Goal: Task Accomplishment & Management: Manage account settings

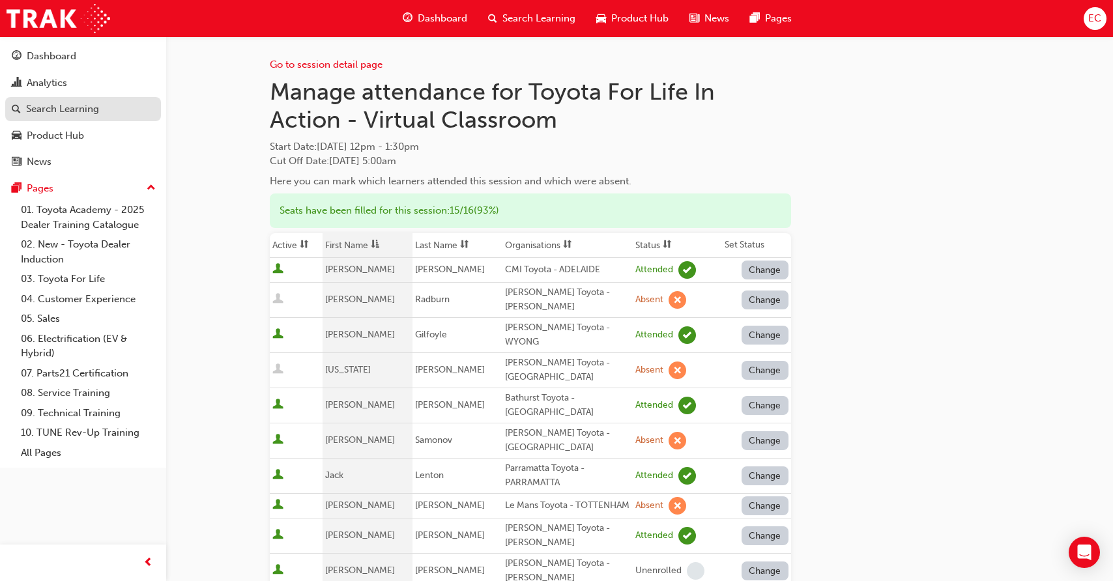
click at [96, 107] on div "Search Learning" at bounding box center [62, 109] width 73 height 15
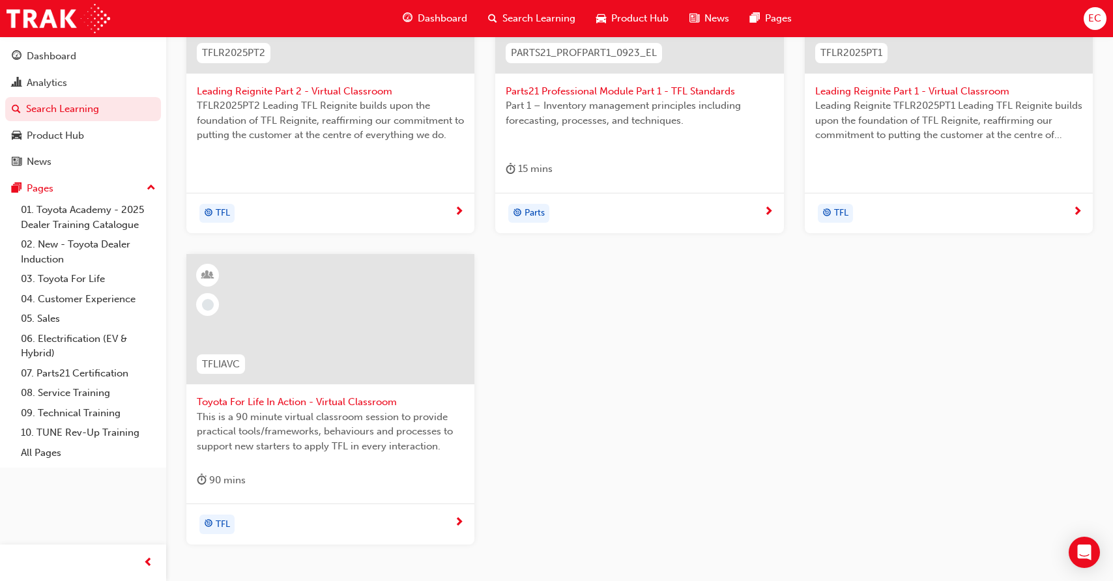
scroll to position [406, 0]
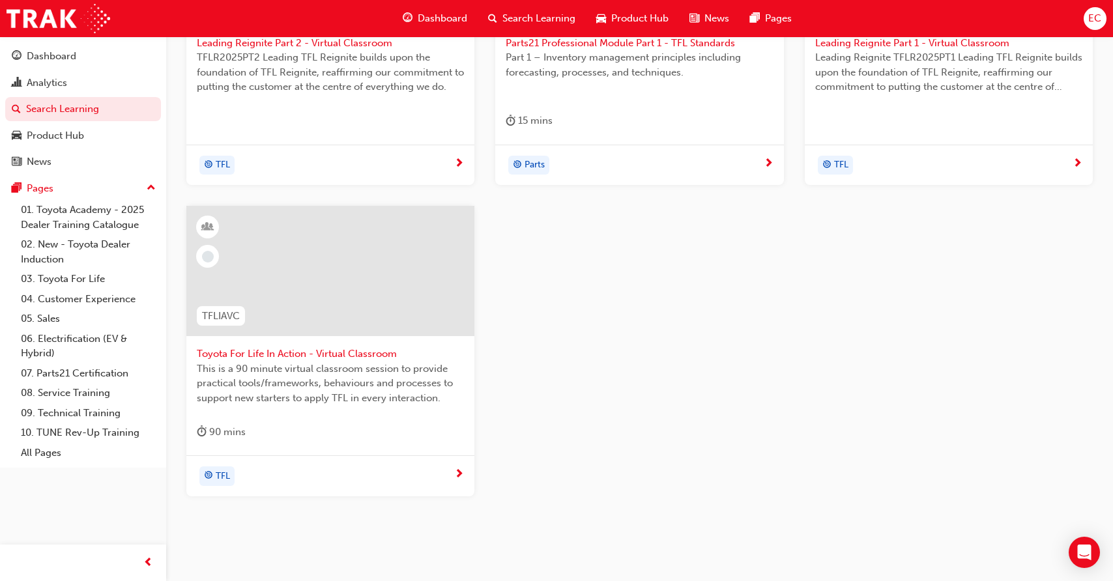
click at [309, 473] on div "TFL" at bounding box center [325, 476] width 257 height 20
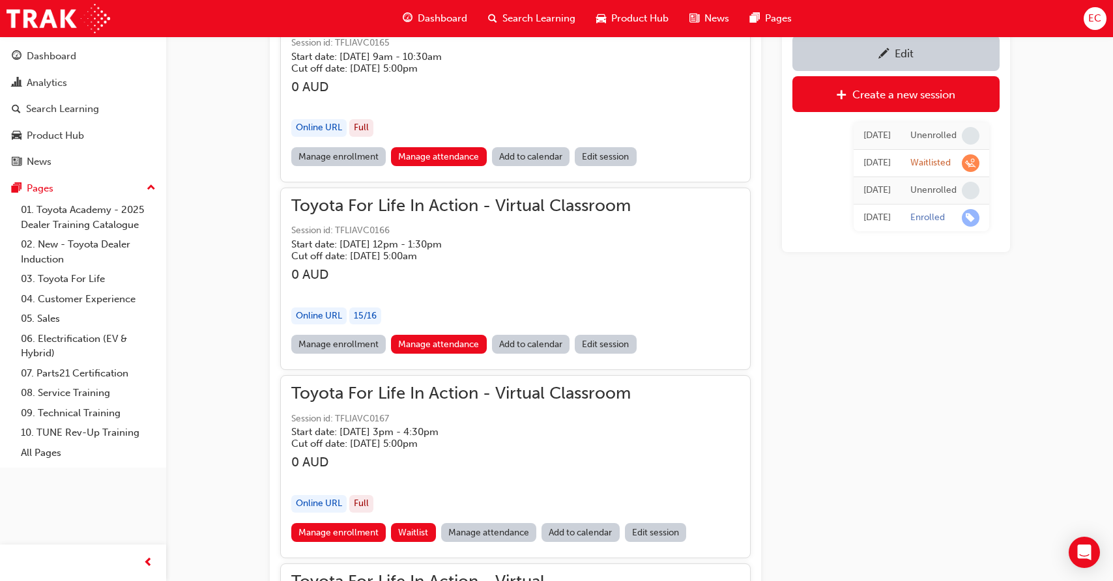
scroll to position [1033, 0]
click at [462, 527] on link "Manage attendance" at bounding box center [489, 531] width 96 height 19
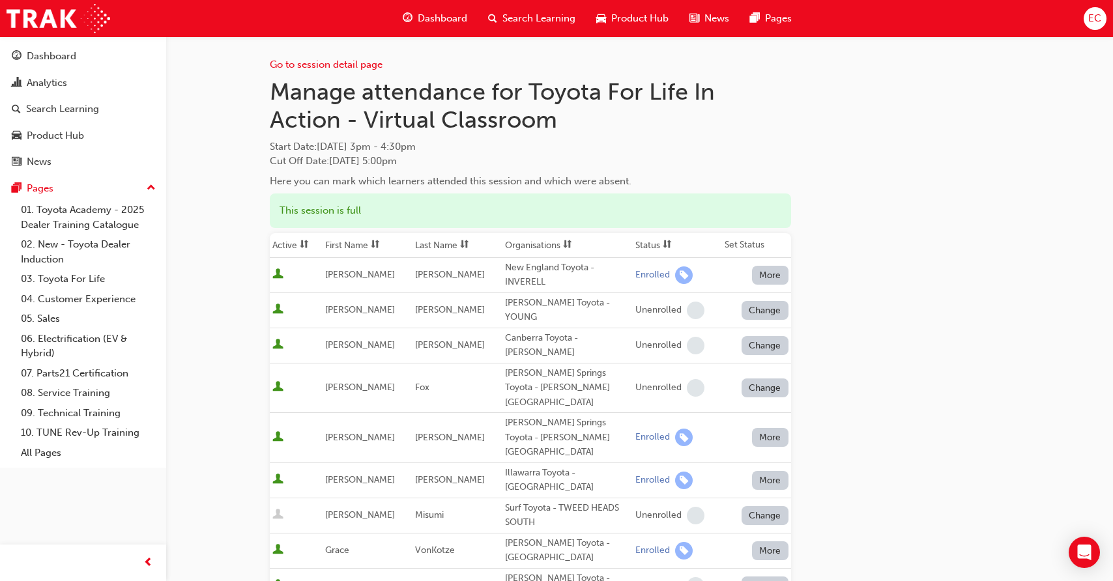
click at [341, 247] on th "First Name" at bounding box center [367, 245] width 90 height 25
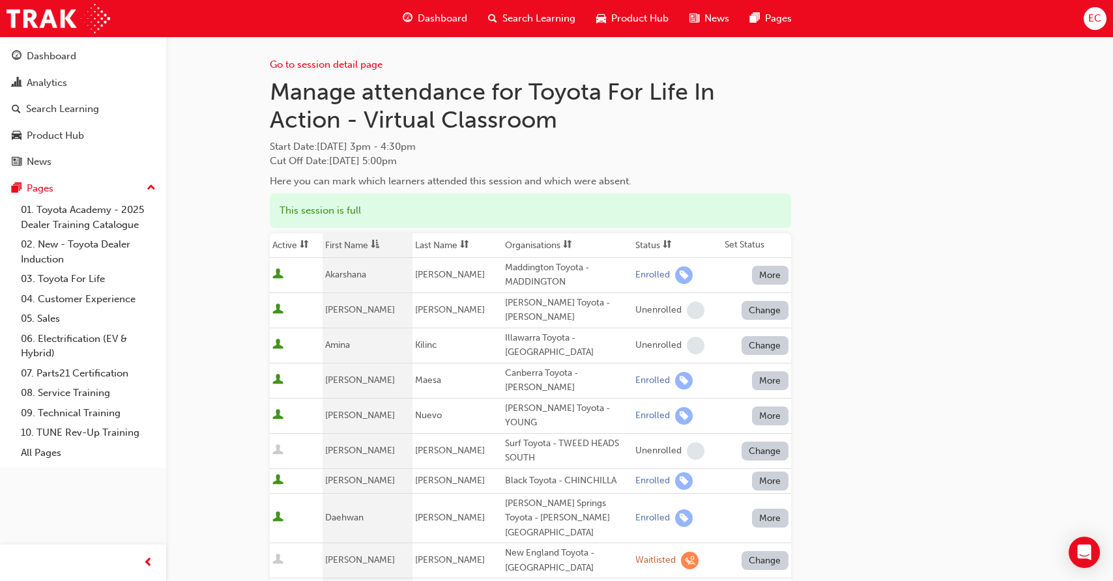
click at [358, 244] on th "First Name" at bounding box center [367, 245] width 90 height 25
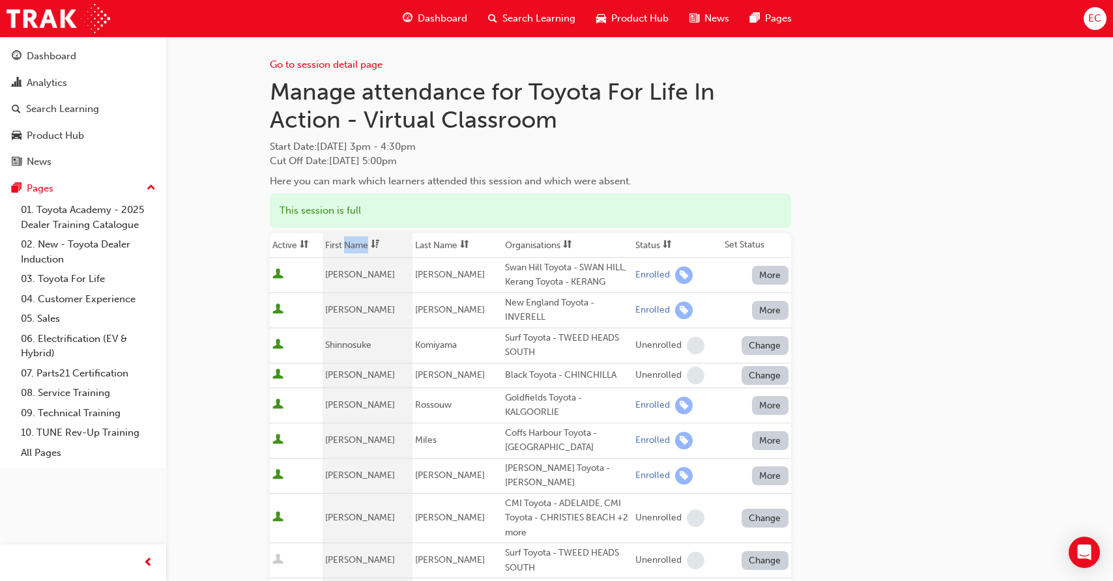
click at [358, 244] on th "First Name" at bounding box center [367, 245] width 90 height 25
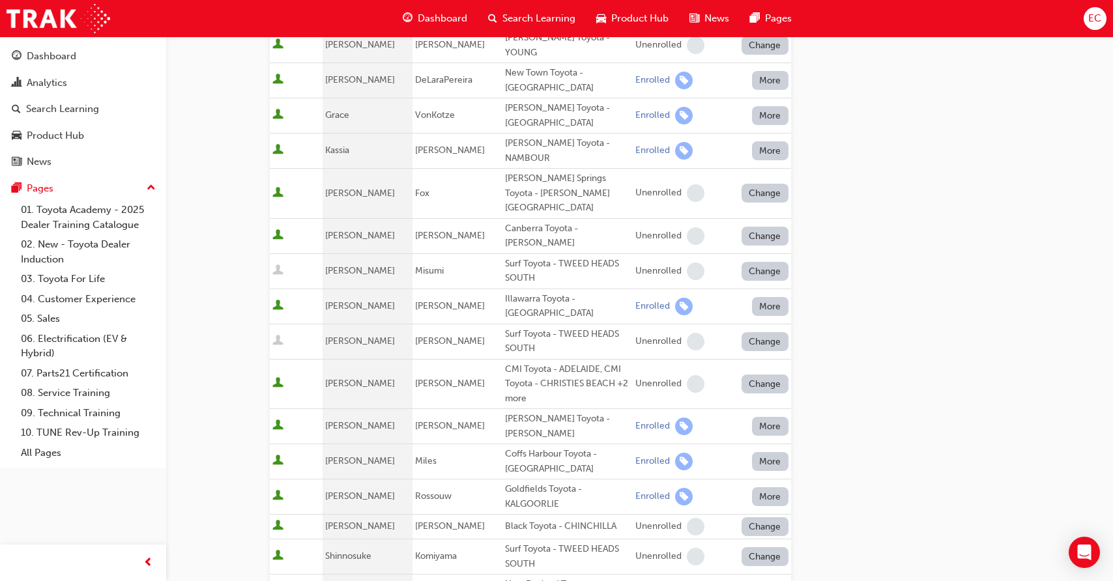
scroll to position [655, 0]
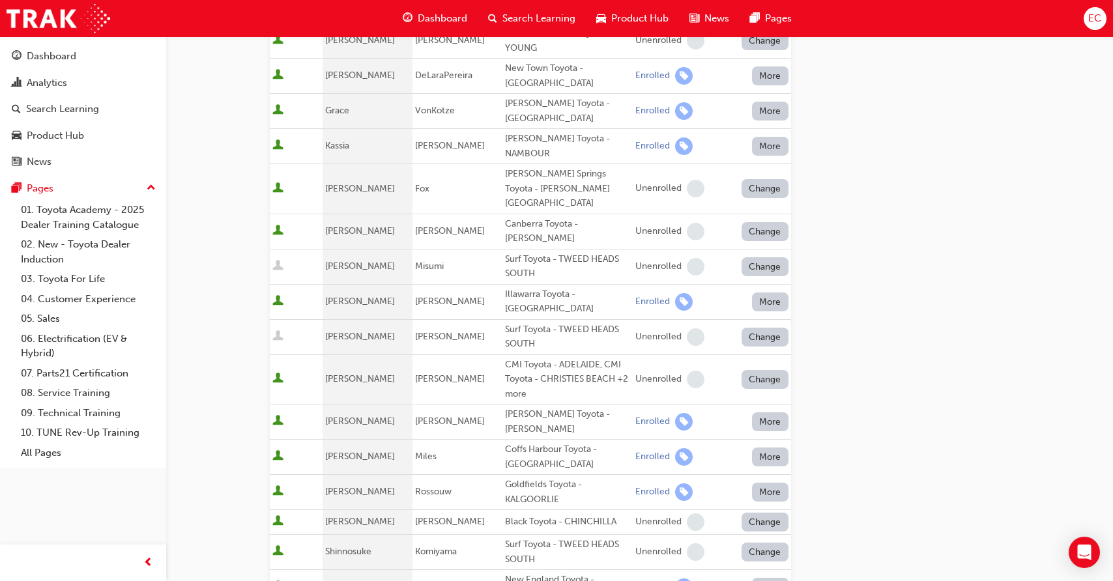
click at [525, 573] on div "New England Toyota - INVERELL" at bounding box center [567, 587] width 125 height 29
click at [524, 573] on div "New England Toyota - INVERELL" at bounding box center [567, 587] width 125 height 29
copy div "New England Toyota - INVERELL"
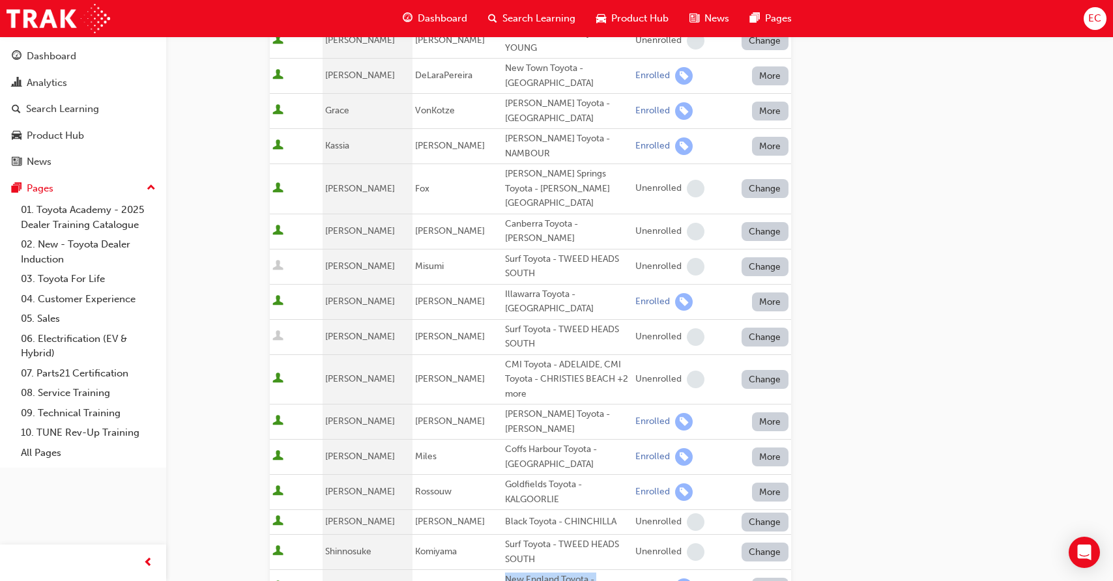
click at [529, 442] on div "Coffs Harbour Toyota - [GEOGRAPHIC_DATA]" at bounding box center [567, 456] width 125 height 29
copy div "Coffs Harbour Toyota - [GEOGRAPHIC_DATA]"
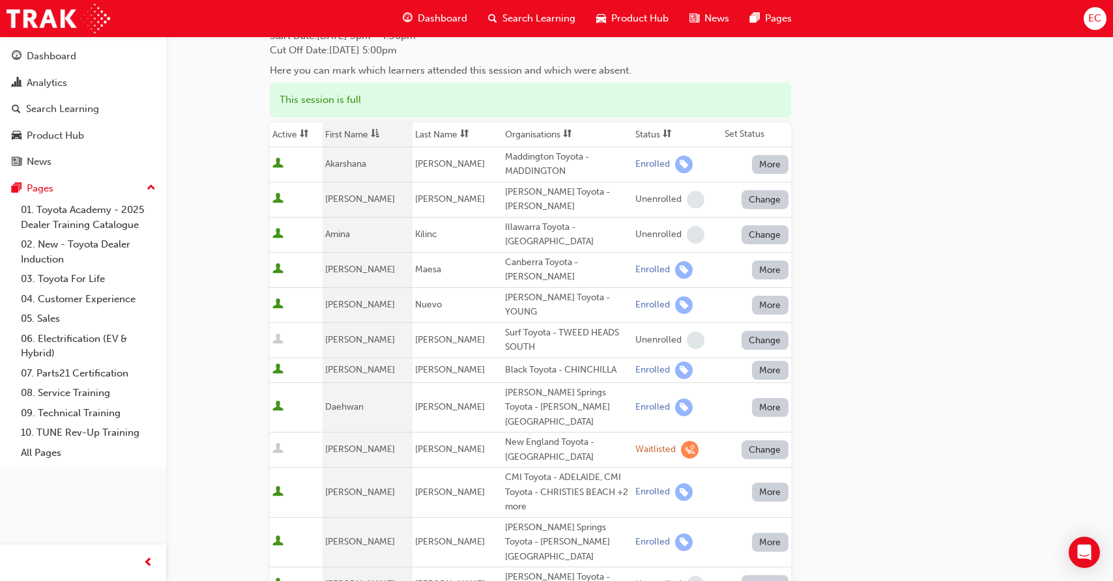
scroll to position [86, 0]
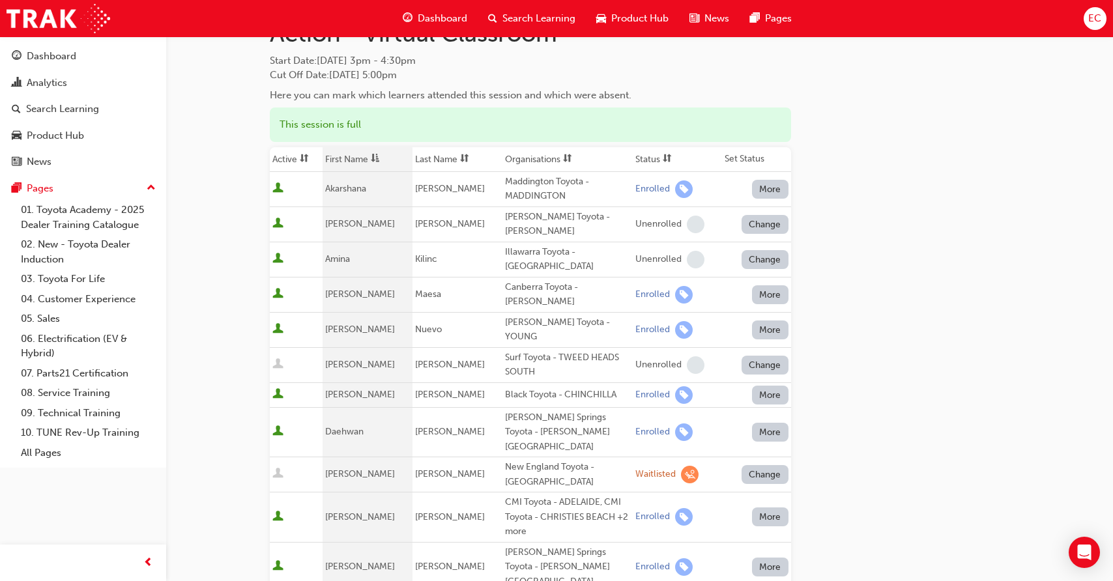
click at [535, 251] on div "Illawarra Toyota - [GEOGRAPHIC_DATA]" at bounding box center [567, 259] width 125 height 29
drag, startPoint x: 532, startPoint y: 255, endPoint x: 510, endPoint y: 251, distance: 21.8
click at [510, 251] on div "Illawarra Toyota - [GEOGRAPHIC_DATA]" at bounding box center [567, 259] width 125 height 29
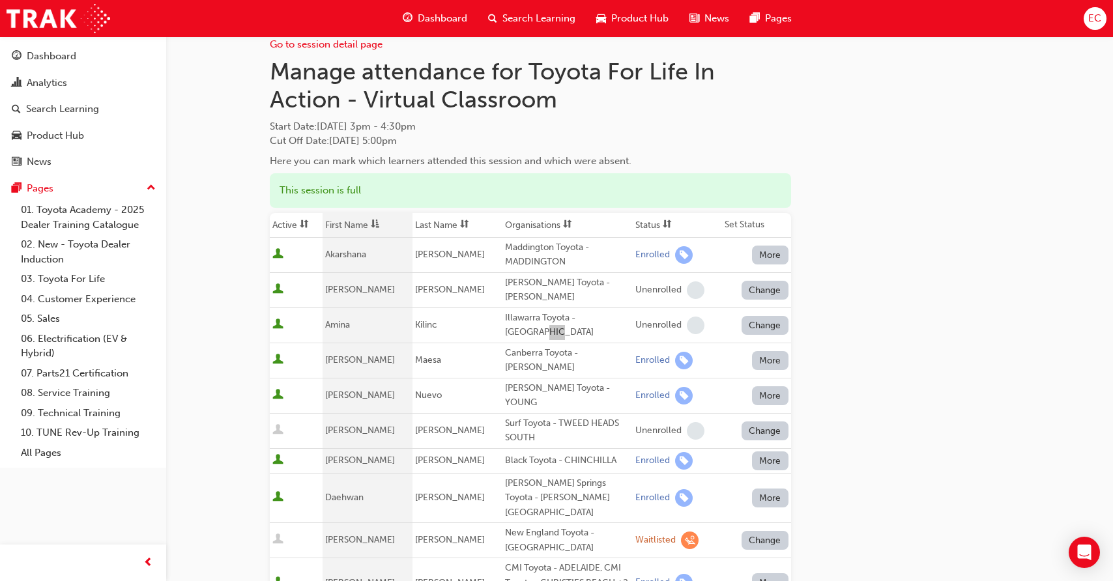
scroll to position [18, 0]
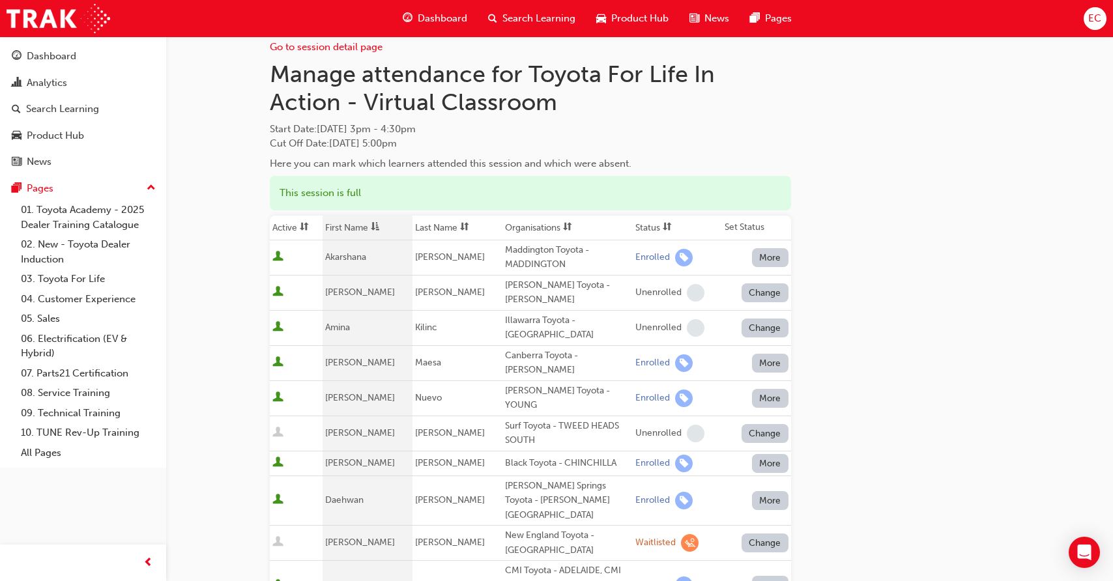
click at [371, 228] on span at bounding box center [375, 228] width 14 height 16
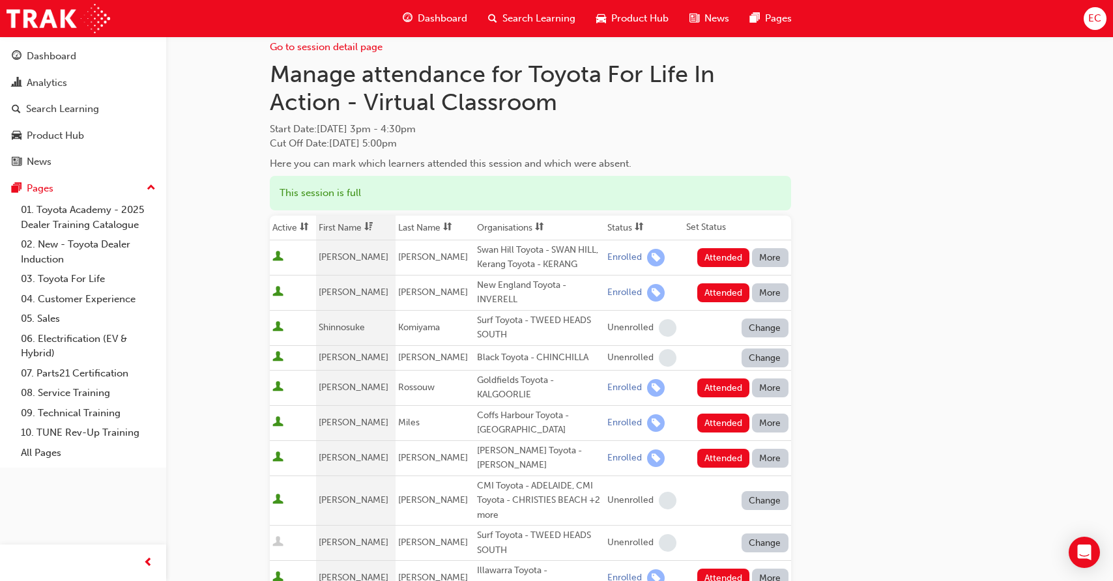
click at [371, 228] on span "dsc-icon" at bounding box center [368, 227] width 9 height 11
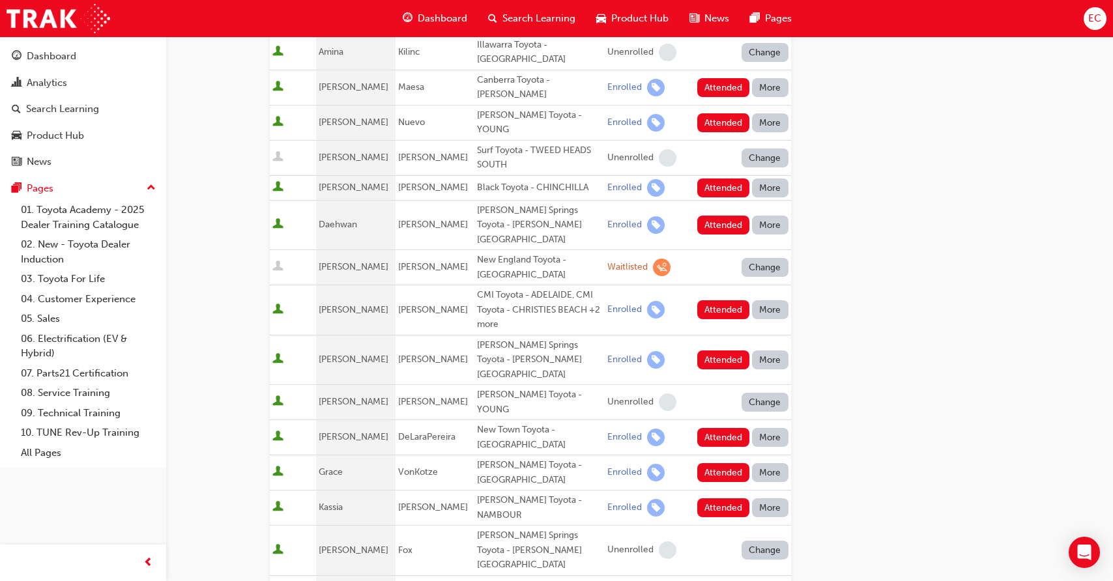
scroll to position [313, 0]
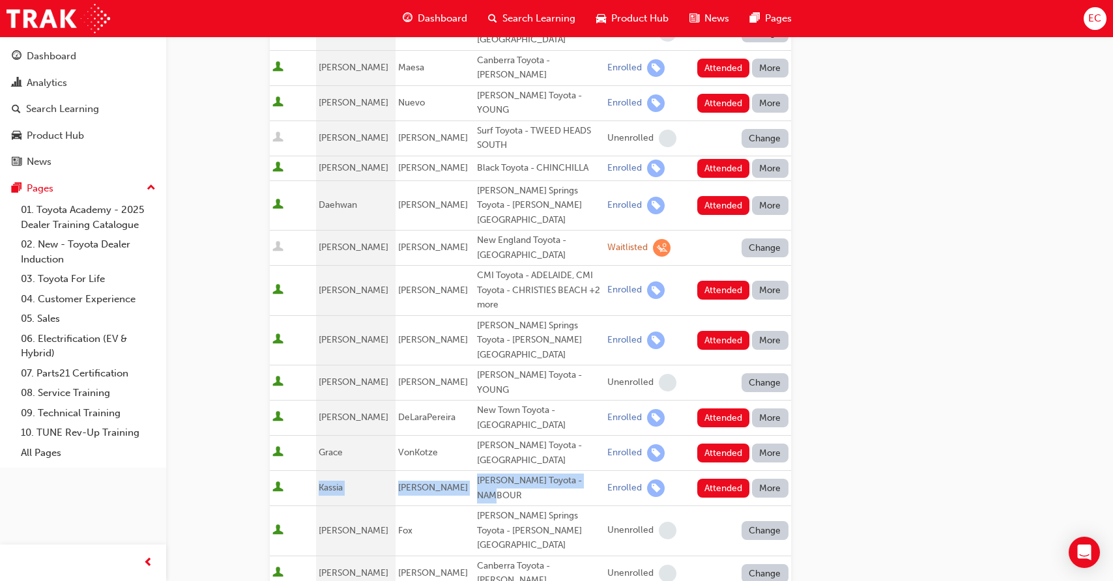
drag, startPoint x: 320, startPoint y: 410, endPoint x: 588, endPoint y: 419, distance: 268.5
click at [588, 471] on tr "[PERSON_NAME] [PERSON_NAME] Toyota - NAMBOUR Enrolled Attended More" at bounding box center [530, 488] width 521 height 35
copy tr "[PERSON_NAME] [PERSON_NAME] Toyota - NAMBOUR"
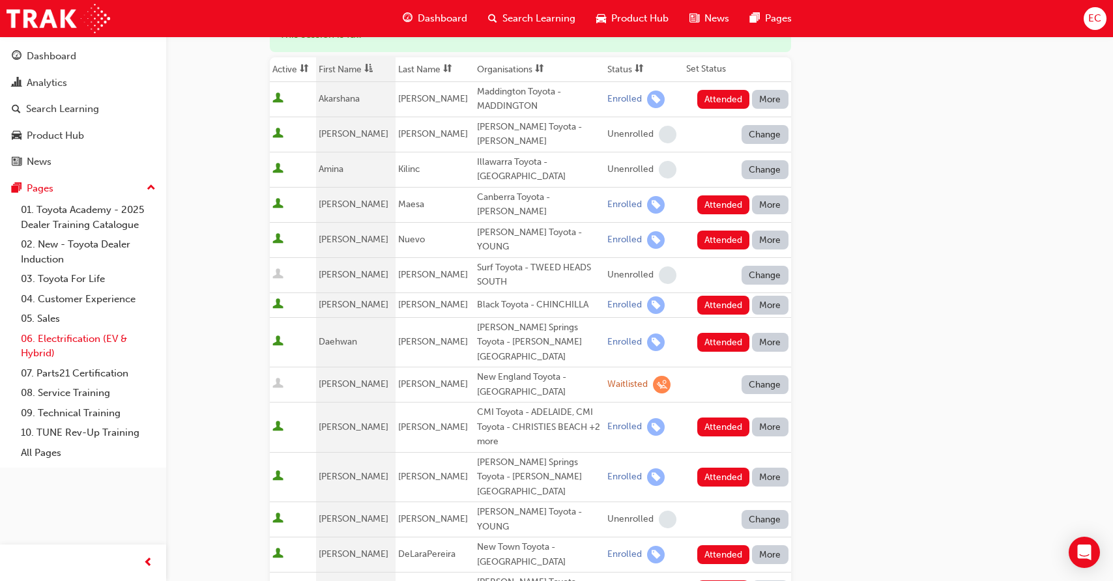
scroll to position [184, 0]
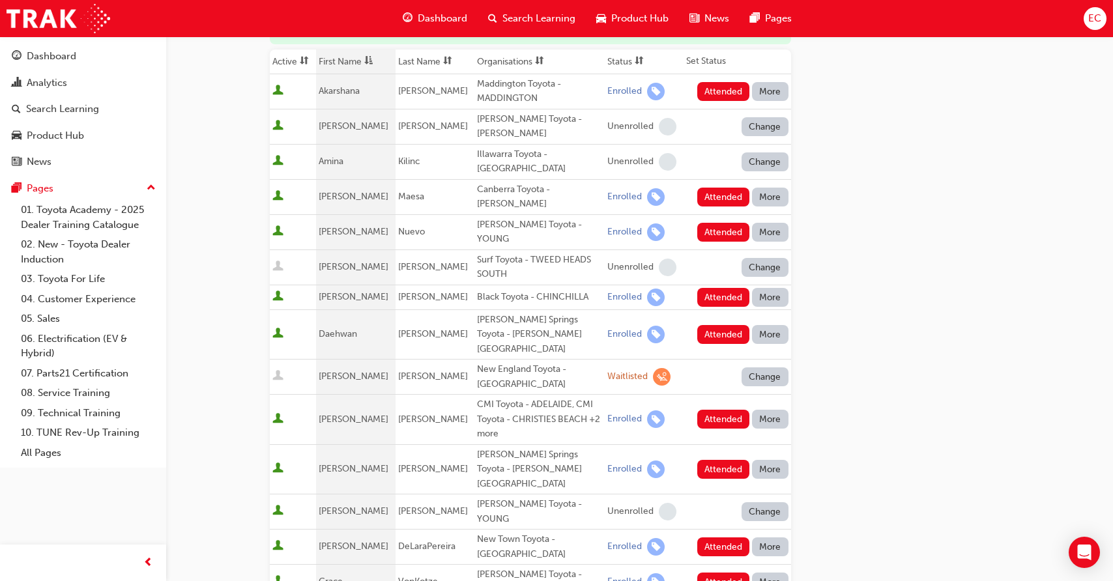
click at [503, 447] on div "[PERSON_NAME] Springs Toyota - [PERSON_NAME][GEOGRAPHIC_DATA]" at bounding box center [539, 469] width 125 height 44
copy div "[PERSON_NAME] Springs Toyota - [PERSON_NAME][GEOGRAPHIC_DATA]"
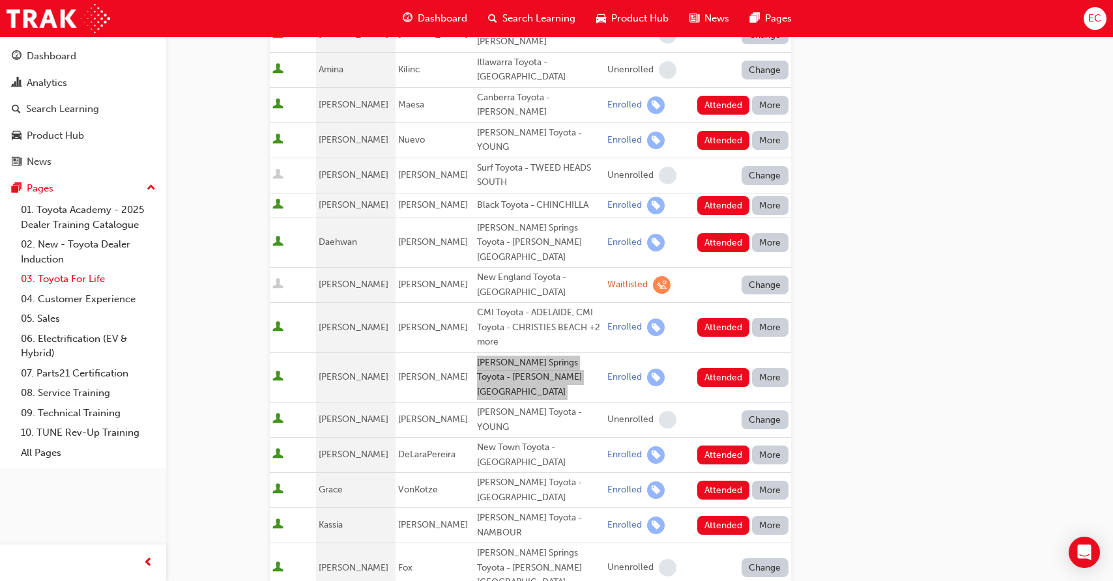
scroll to position [276, 0]
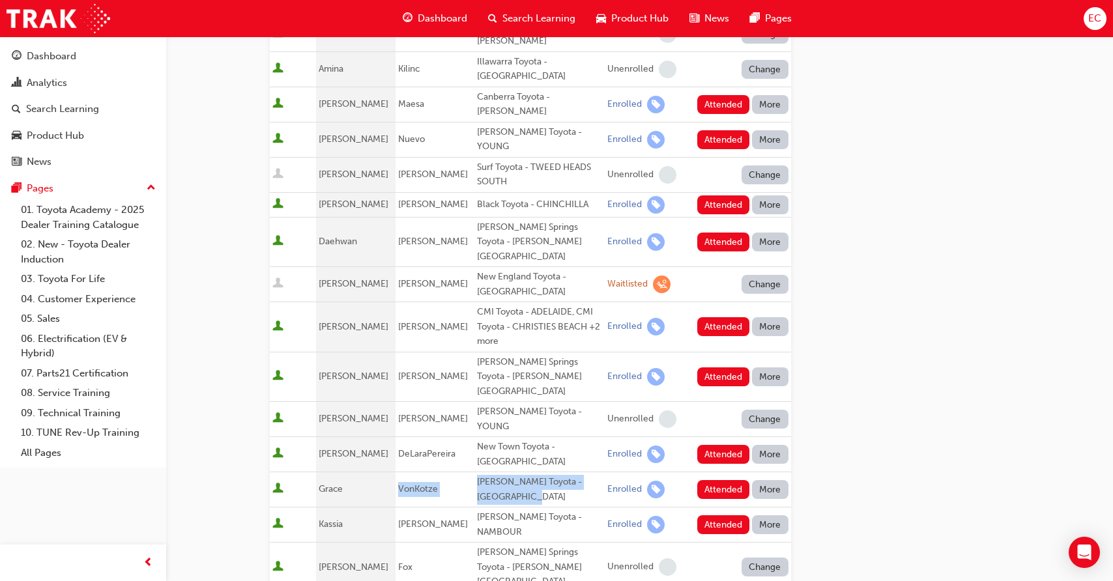
drag, startPoint x: 388, startPoint y: 418, endPoint x: 533, endPoint y: 420, distance: 145.3
click at [533, 472] on tr "[PERSON_NAME] [PERSON_NAME] Toyota - NORTH GOSFORD Enrolled Attended More" at bounding box center [530, 489] width 521 height 35
copy tr "VonKotze [PERSON_NAME] Toyota - [GEOGRAPHIC_DATA]"
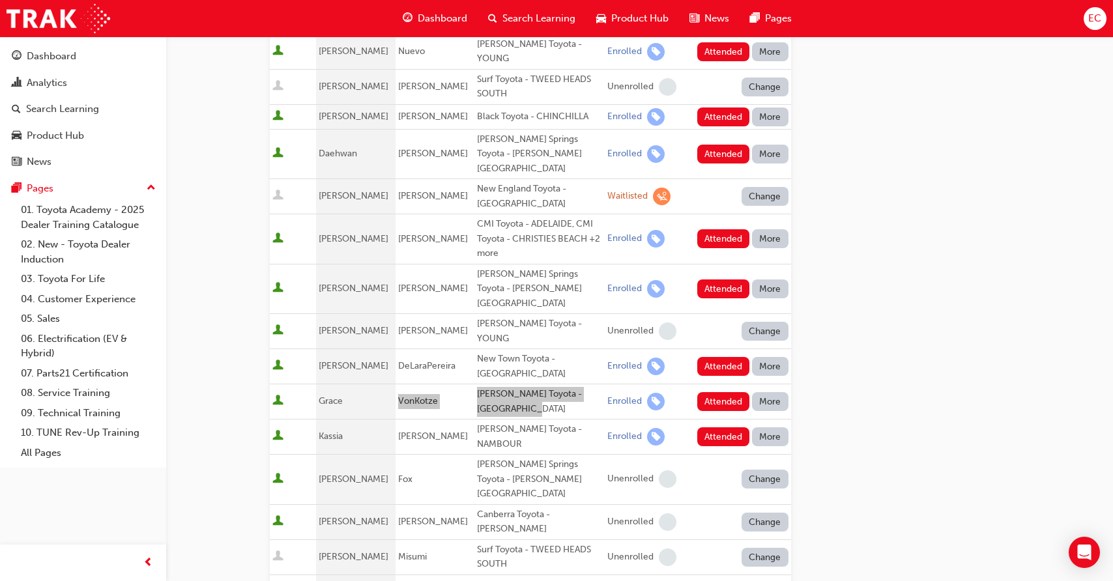
scroll to position [423, 0]
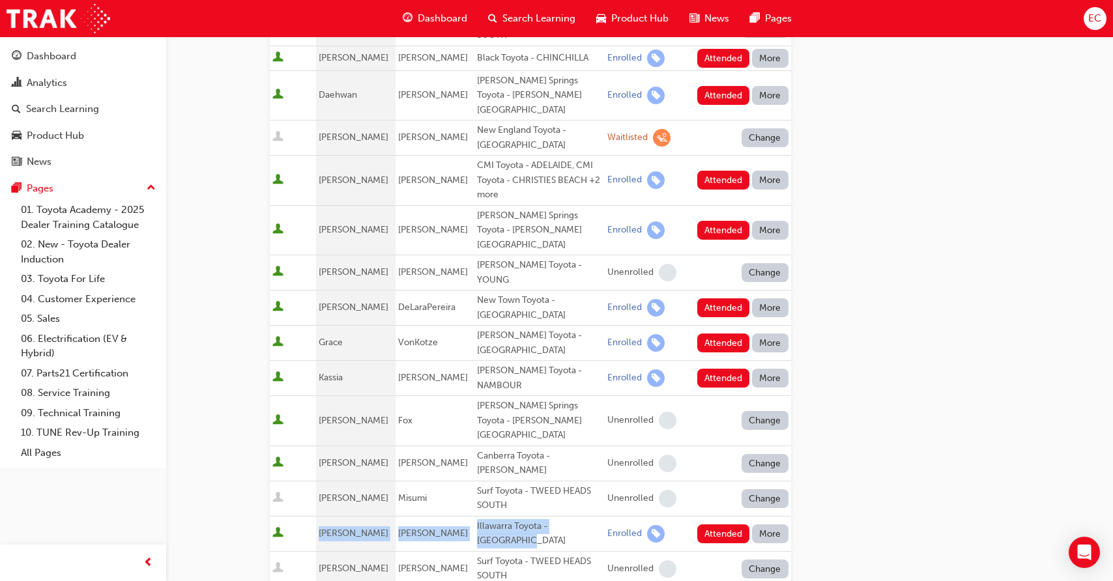
drag, startPoint x: 511, startPoint y: 427, endPoint x: 320, endPoint y: 426, distance: 190.9
click at [320, 516] on tr "[PERSON_NAME] Illawarra Toyota - ALBION PARK Enrolled Attended More" at bounding box center [530, 533] width 521 height 35
copy tr "[PERSON_NAME] Illawarra Toyota - [GEOGRAPHIC_DATA]"
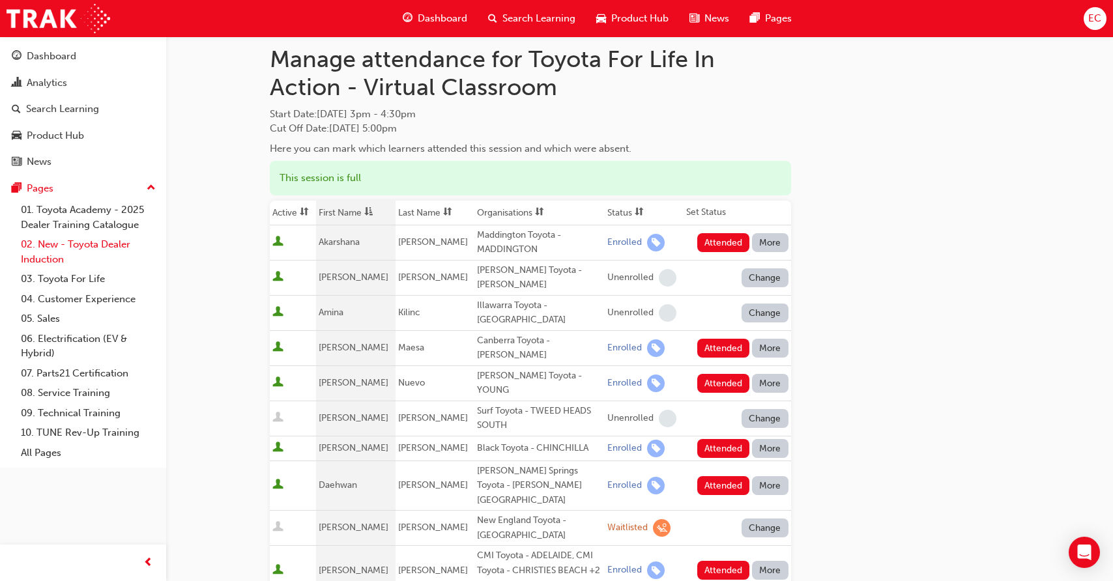
scroll to position [33, 0]
click at [504, 368] on div "[PERSON_NAME] Toyota - YOUNG" at bounding box center [539, 382] width 125 height 29
click at [401, 376] on span "Nuevo" at bounding box center [411, 381] width 27 height 11
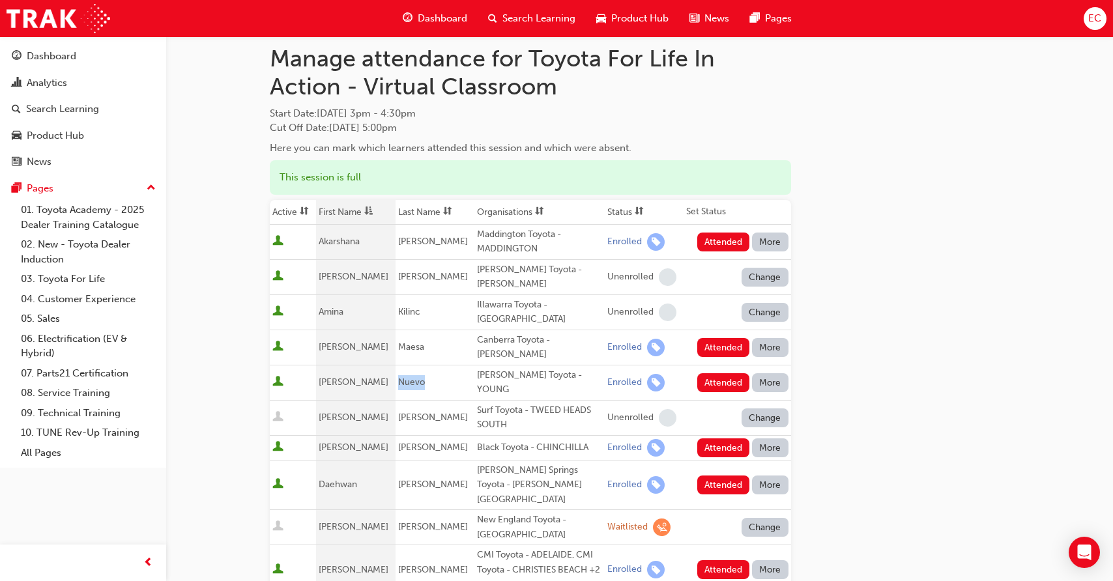
click at [401, 376] on span "Nuevo" at bounding box center [411, 381] width 27 height 11
click at [398, 376] on span "Nuevo" at bounding box center [411, 381] width 27 height 11
click at [427, 365] on td "Nuevo" at bounding box center [434, 382] width 79 height 35
click at [398, 376] on span "Nuevo" at bounding box center [411, 381] width 27 height 11
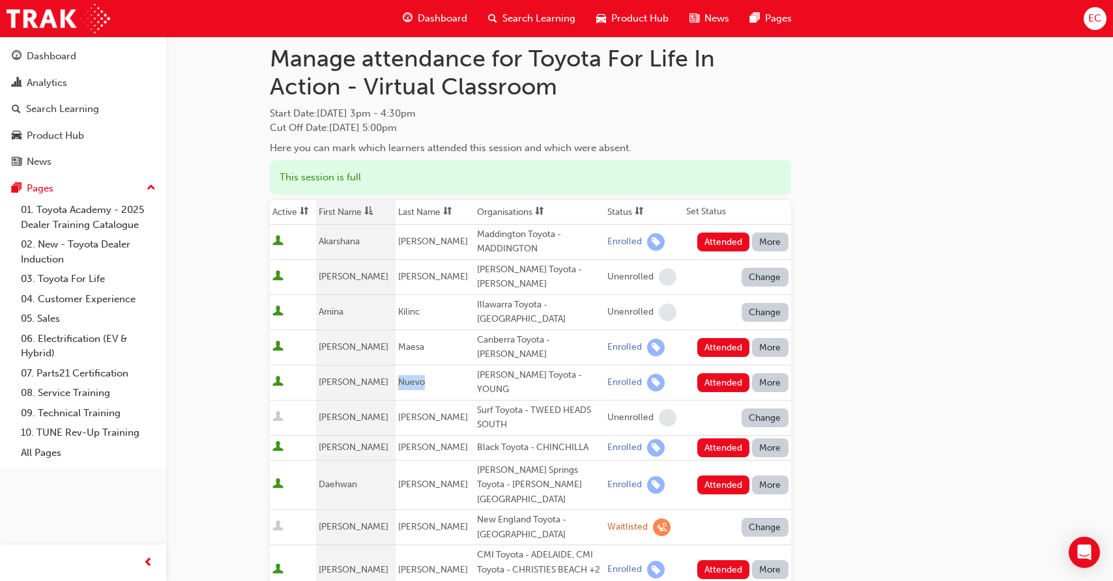
copy span "Nuevo"
click at [722, 338] on button "Attended" at bounding box center [723, 347] width 53 height 19
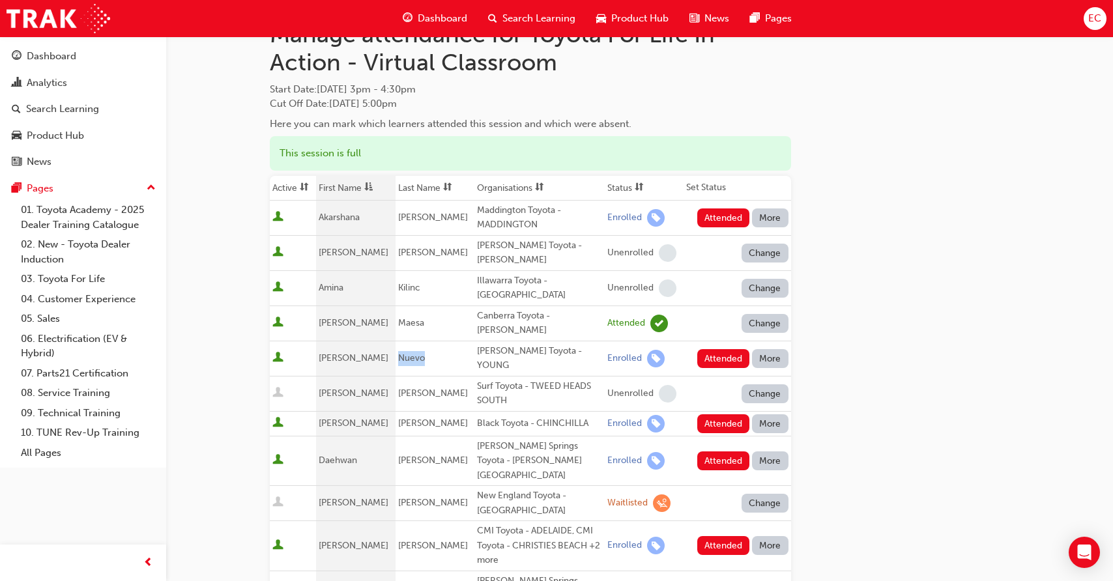
scroll to position [63, 0]
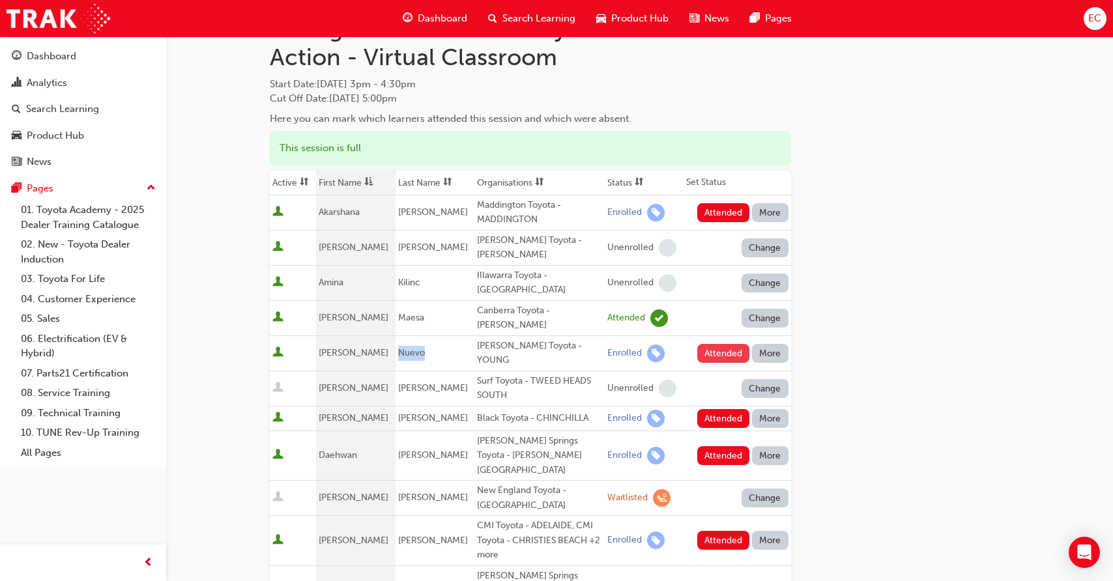
click at [722, 344] on button "Attended" at bounding box center [723, 353] width 53 height 19
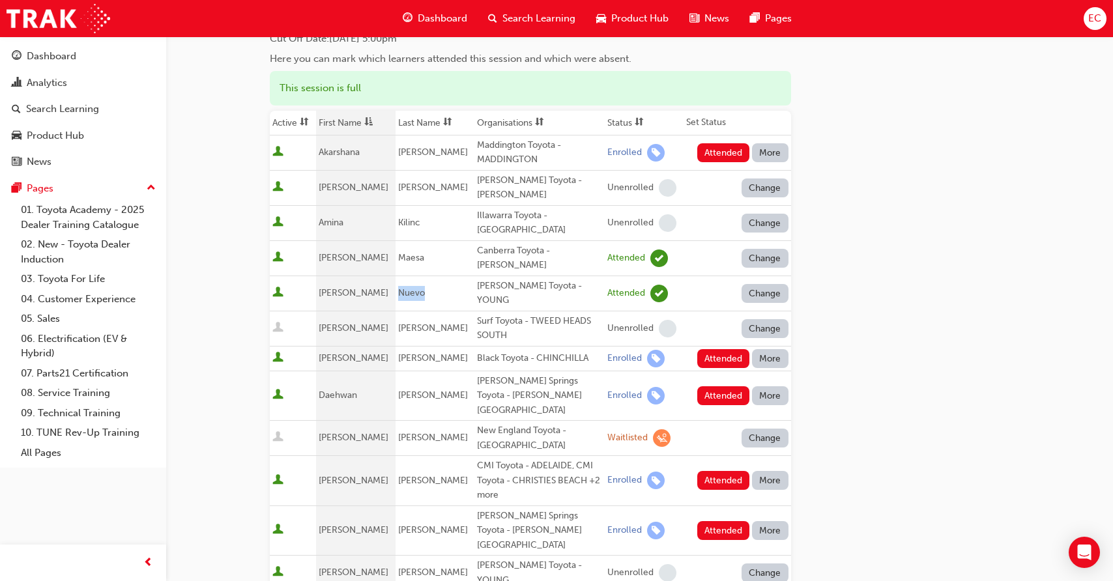
scroll to position [124, 0]
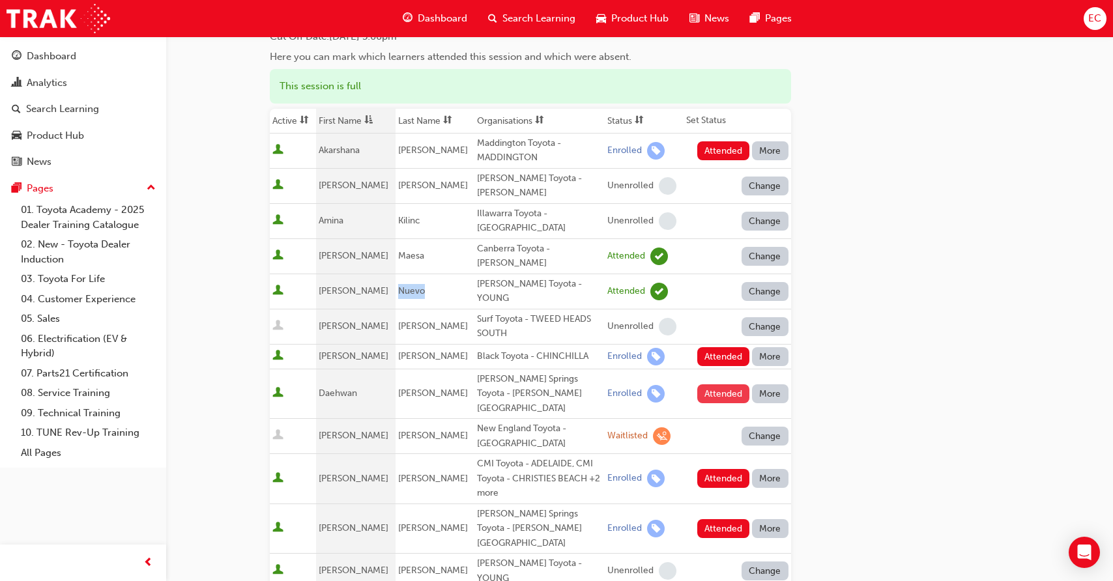
click at [719, 384] on button "Attended" at bounding box center [723, 393] width 53 height 19
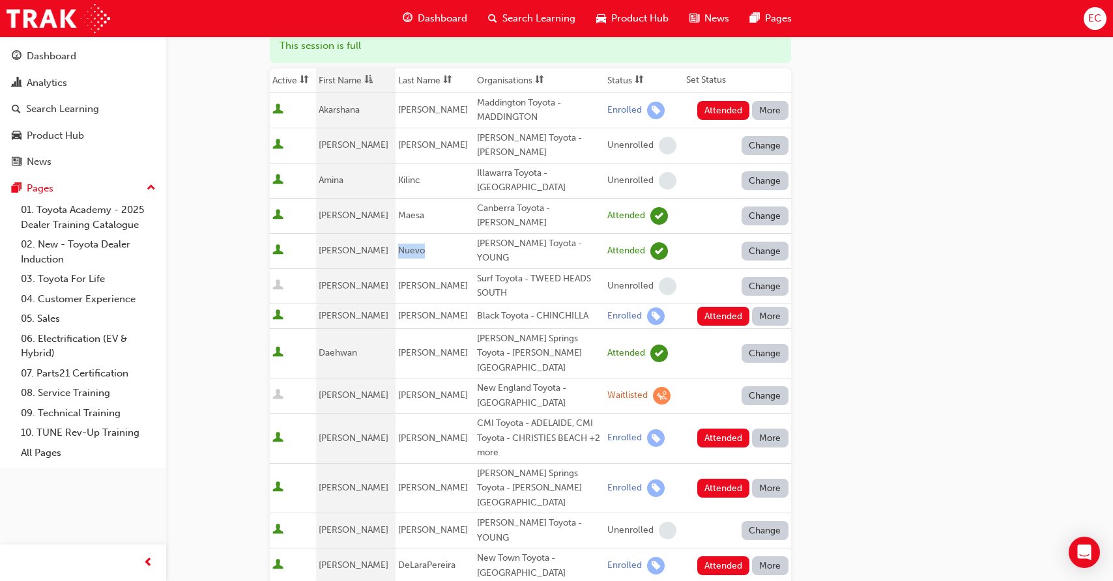
scroll to position [169, 0]
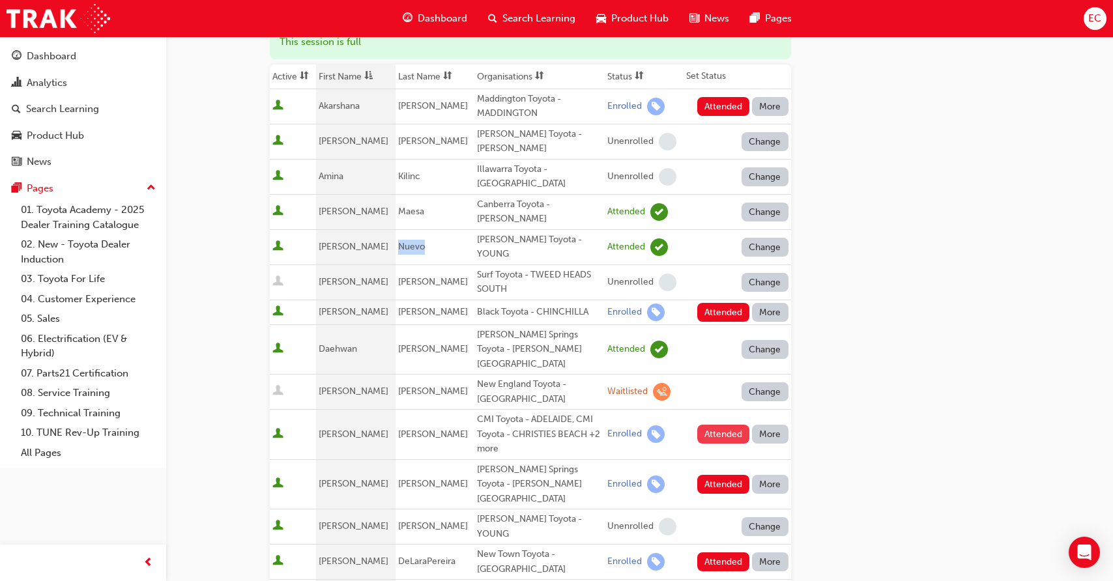
click at [714, 425] on button "Attended" at bounding box center [723, 434] width 53 height 19
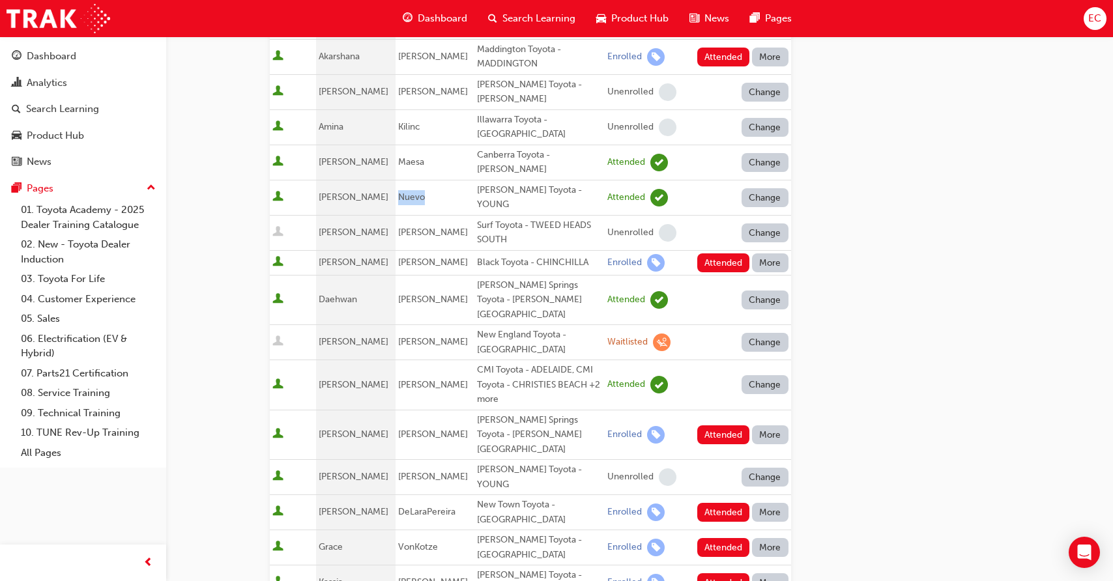
scroll to position [226, 0]
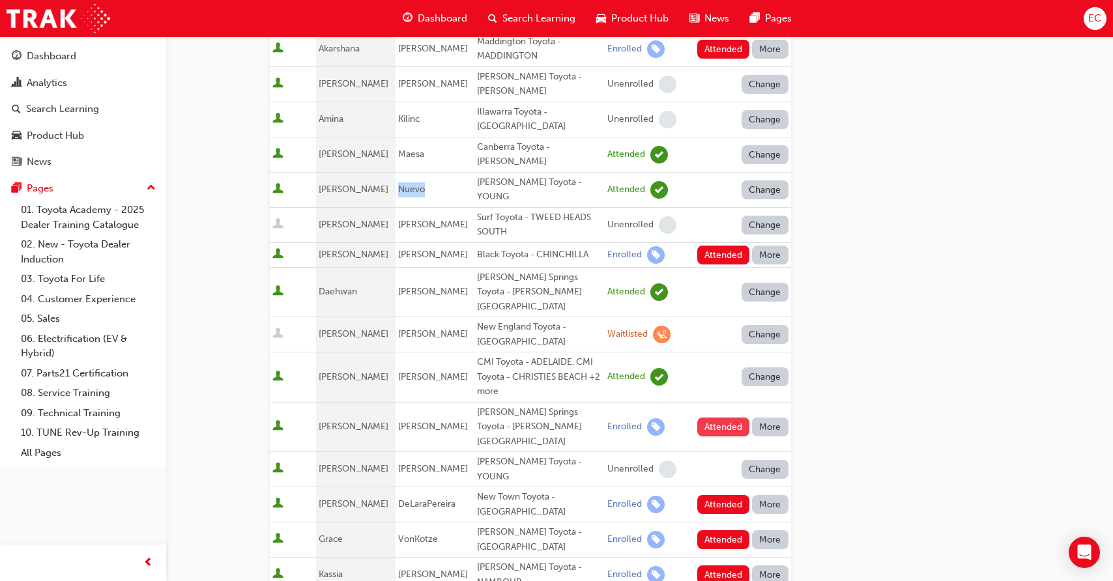
click at [715, 418] on button "Attended" at bounding box center [723, 427] width 53 height 19
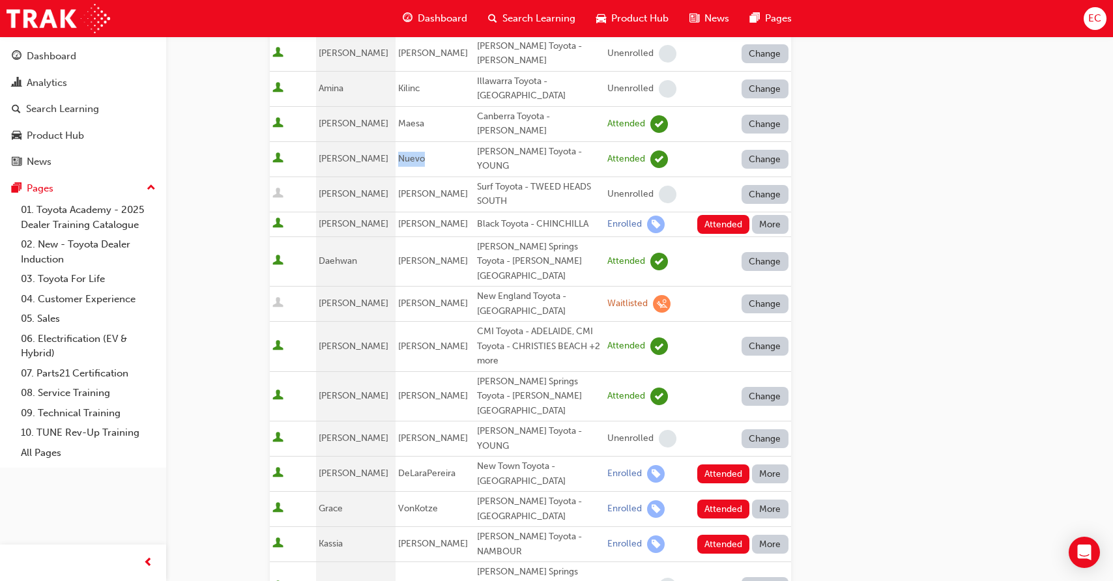
scroll to position [272, 0]
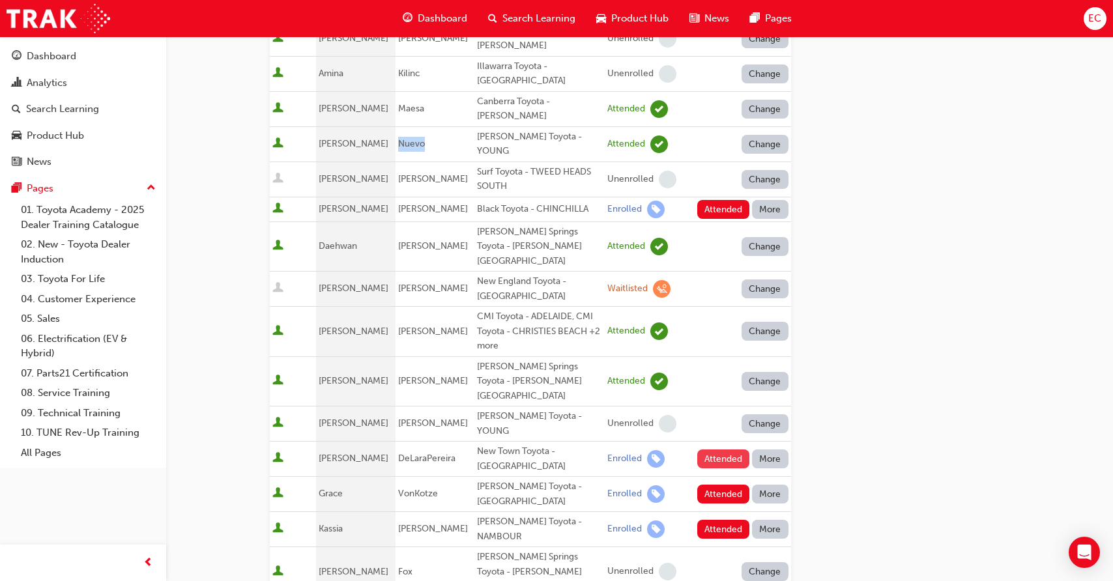
click at [716, 449] on button "Attended" at bounding box center [723, 458] width 53 height 19
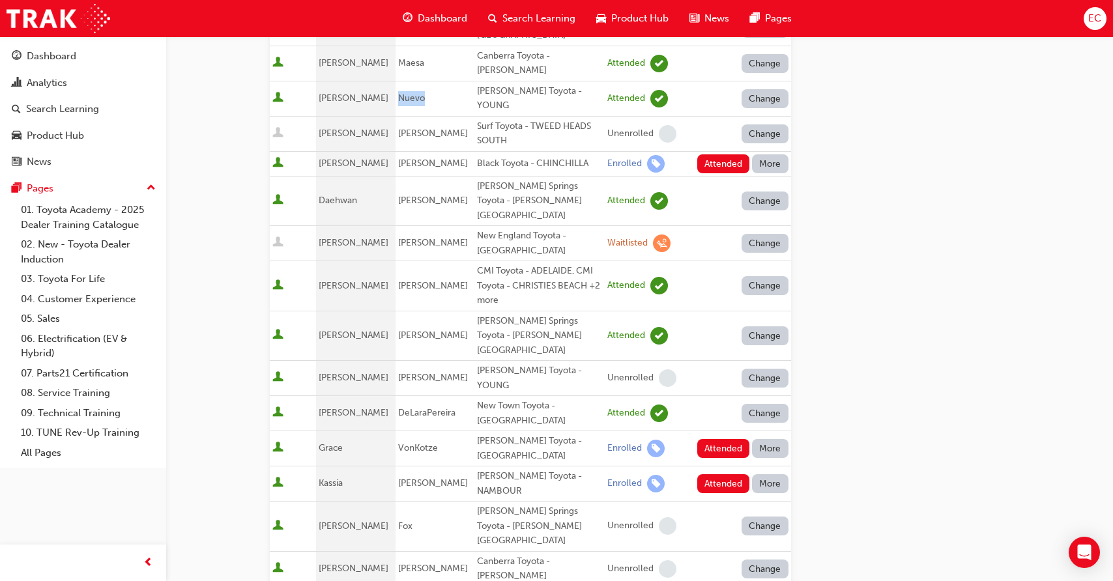
scroll to position [320, 0]
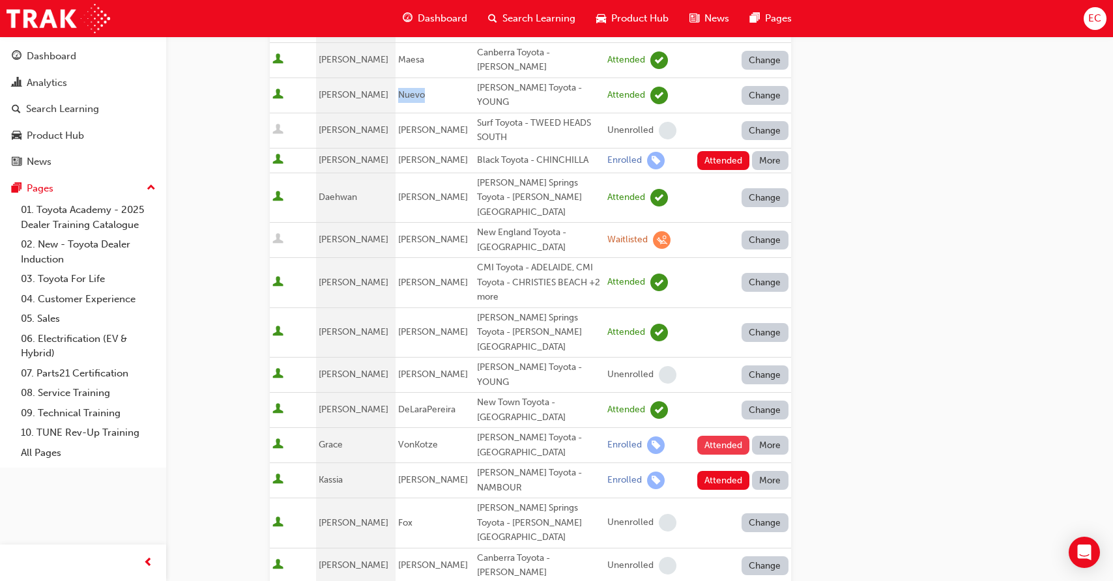
click at [718, 436] on button "Attended" at bounding box center [723, 445] width 53 height 19
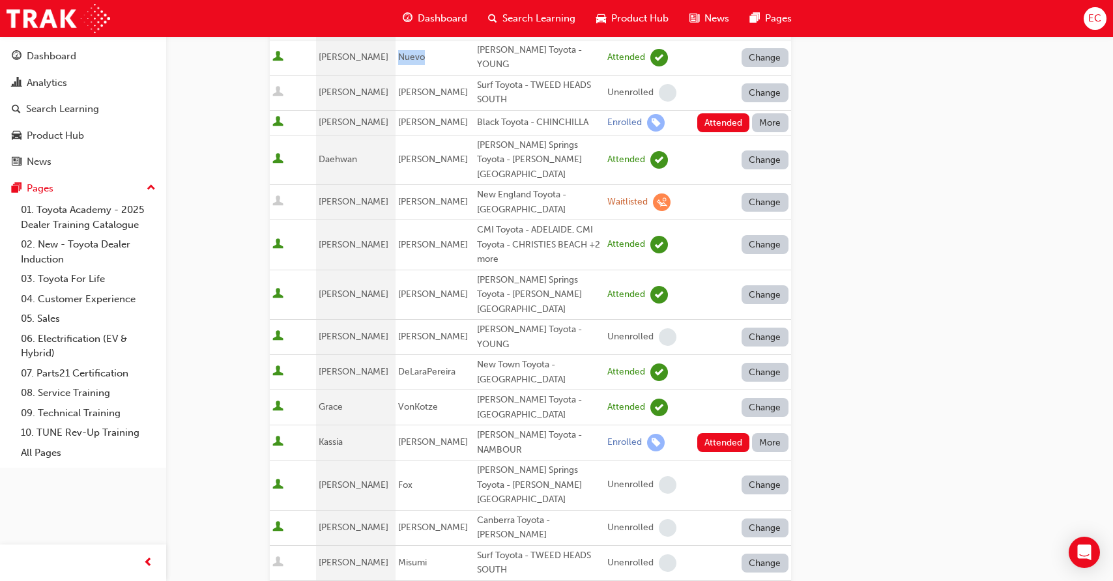
scroll to position [360, 0]
click at [718, 432] on button "Attended" at bounding box center [723, 441] width 53 height 19
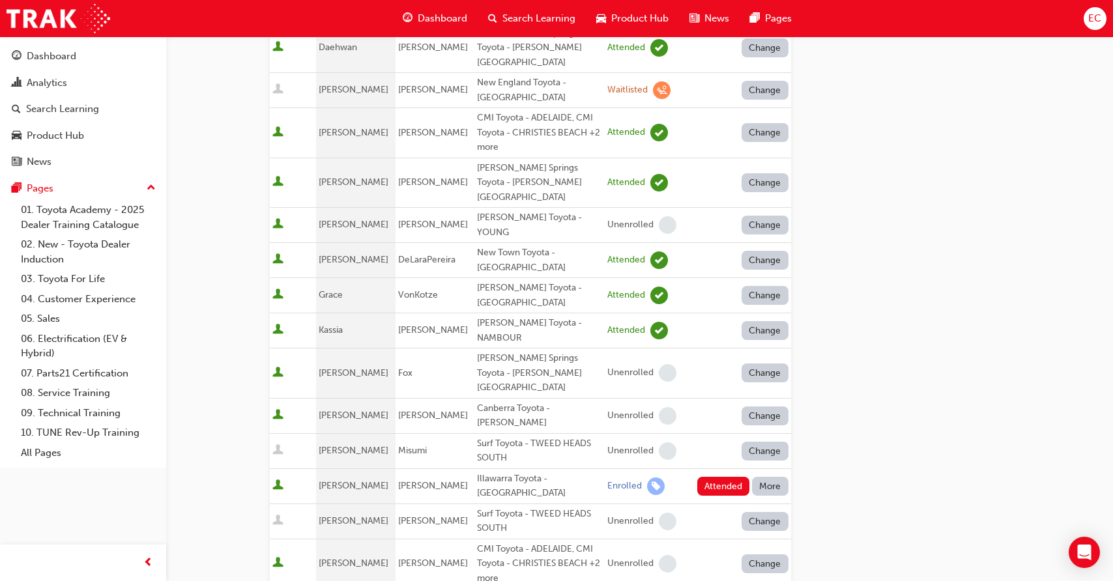
scroll to position [474, 0]
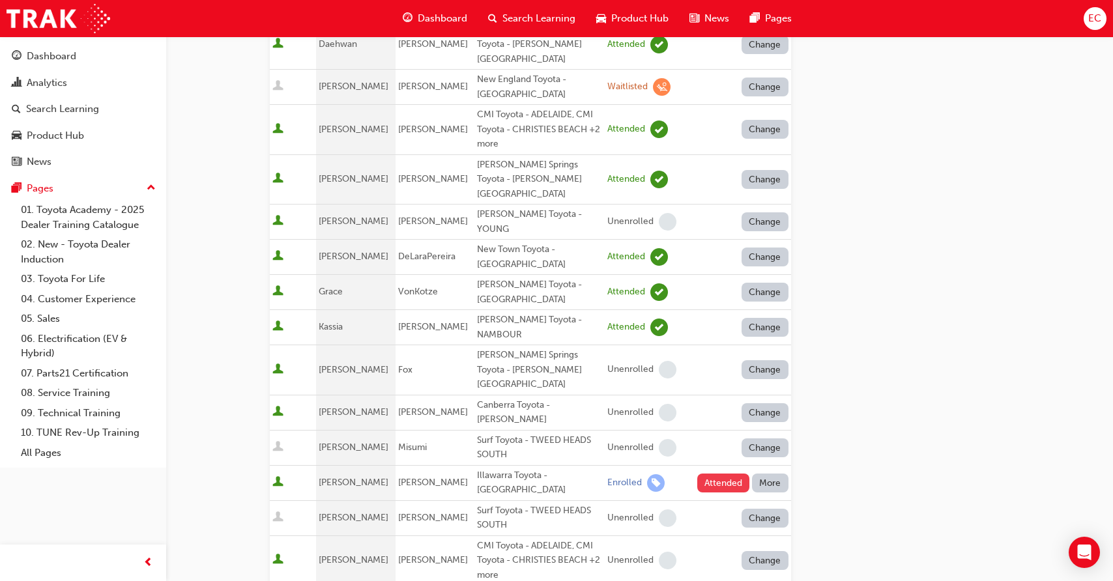
click at [717, 474] on button "Attended" at bounding box center [723, 483] width 53 height 19
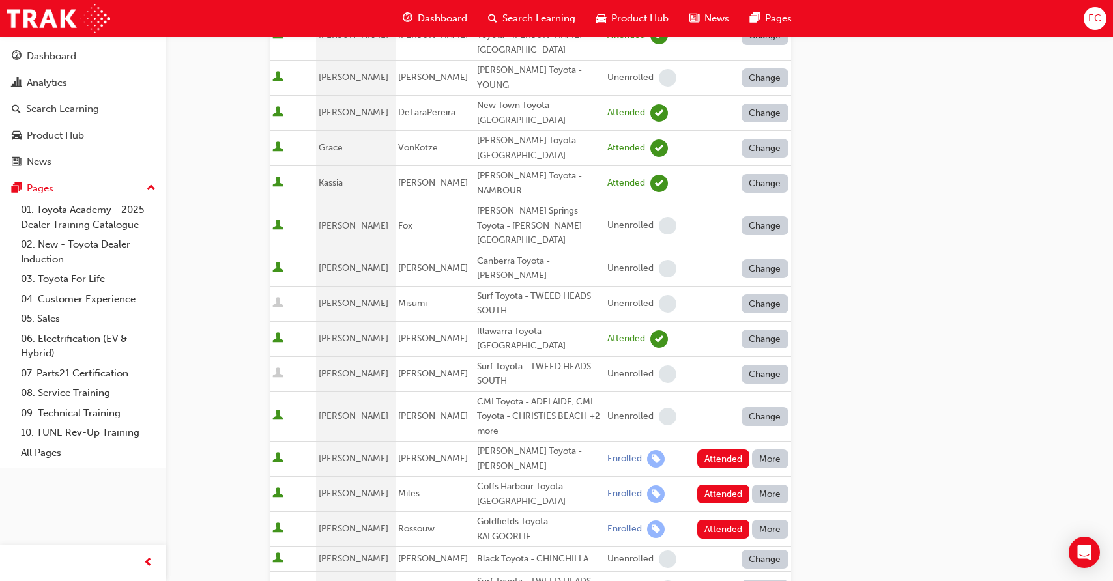
scroll to position [618, 0]
click at [718, 484] on button "Attended" at bounding box center [723, 493] width 53 height 19
click at [718, 519] on button "Attended" at bounding box center [723, 528] width 53 height 19
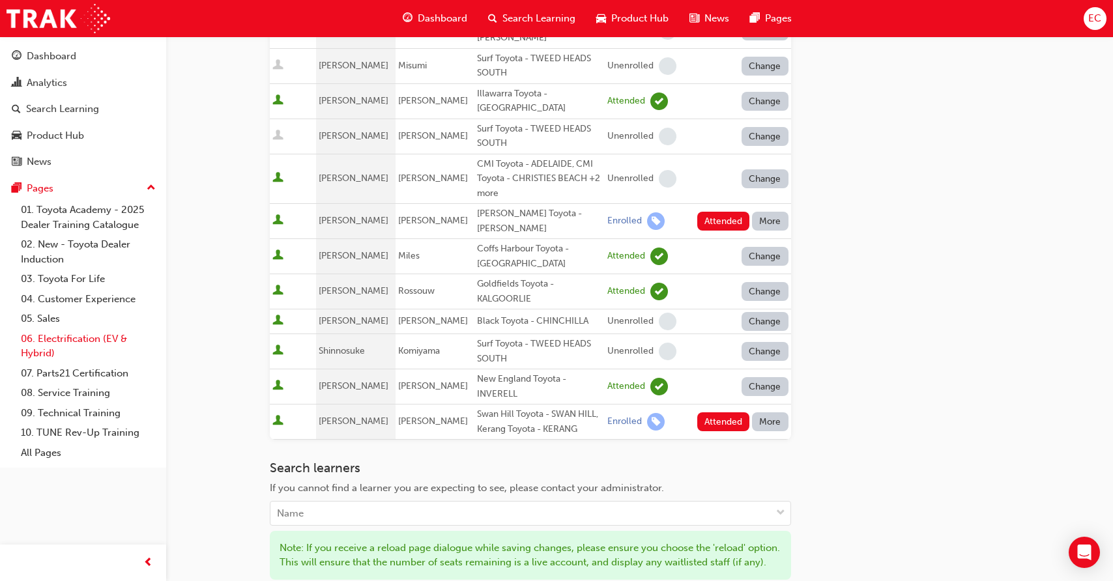
scroll to position [964, 0]
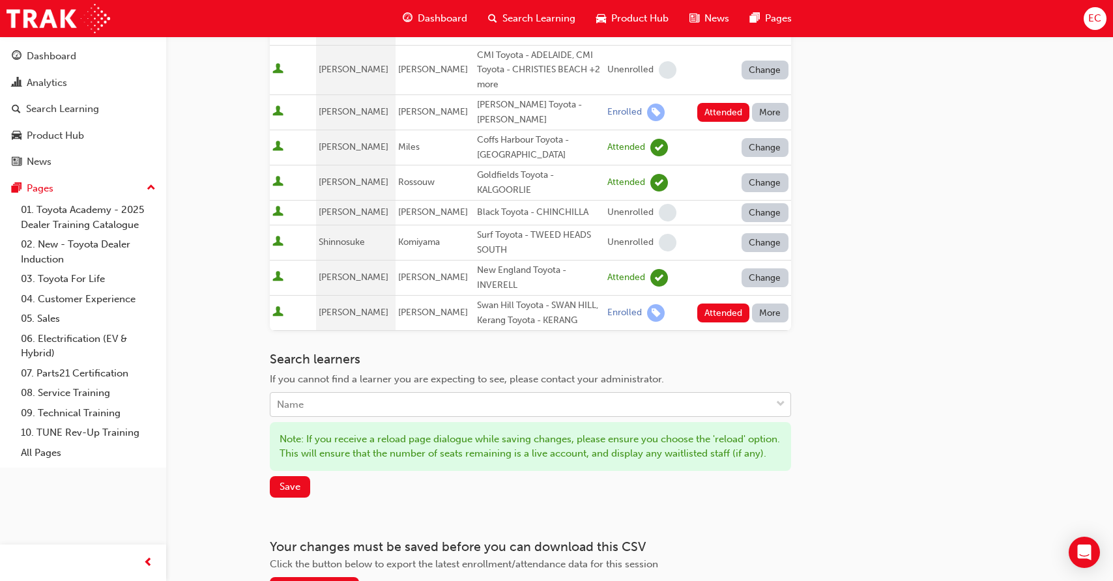
click at [347, 393] on div "Name" at bounding box center [520, 404] width 500 height 23
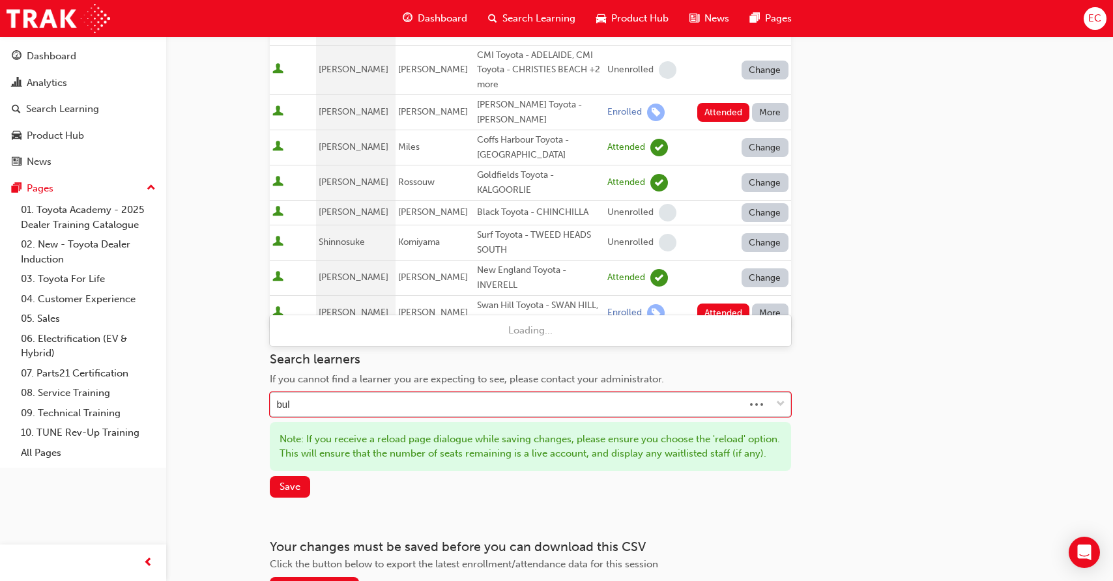
type input "bull"
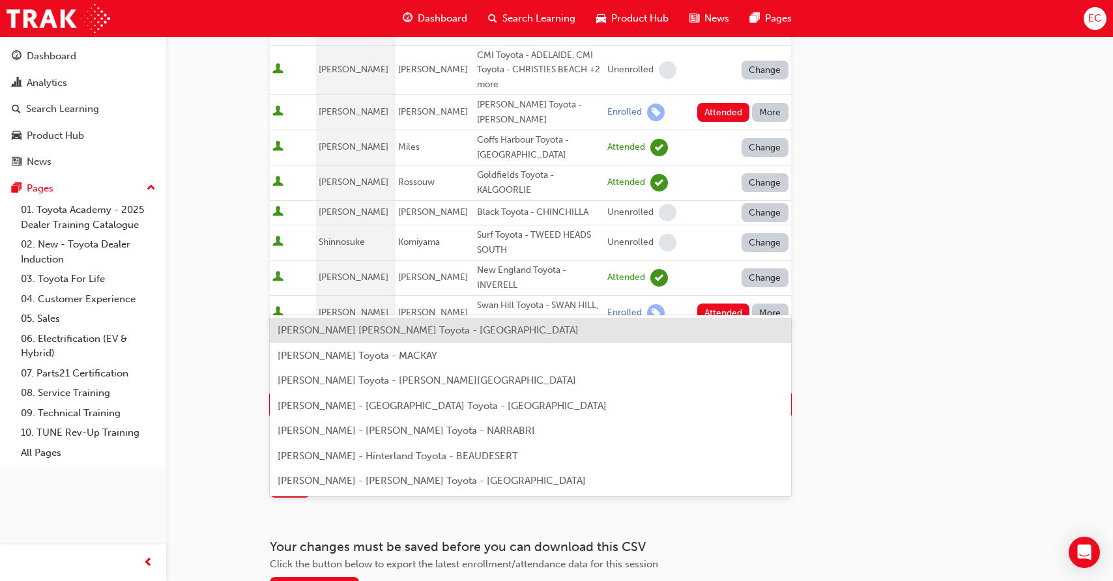
click at [396, 335] on span "[PERSON_NAME] [PERSON_NAME] Toyota - [GEOGRAPHIC_DATA]" at bounding box center [427, 330] width 301 height 12
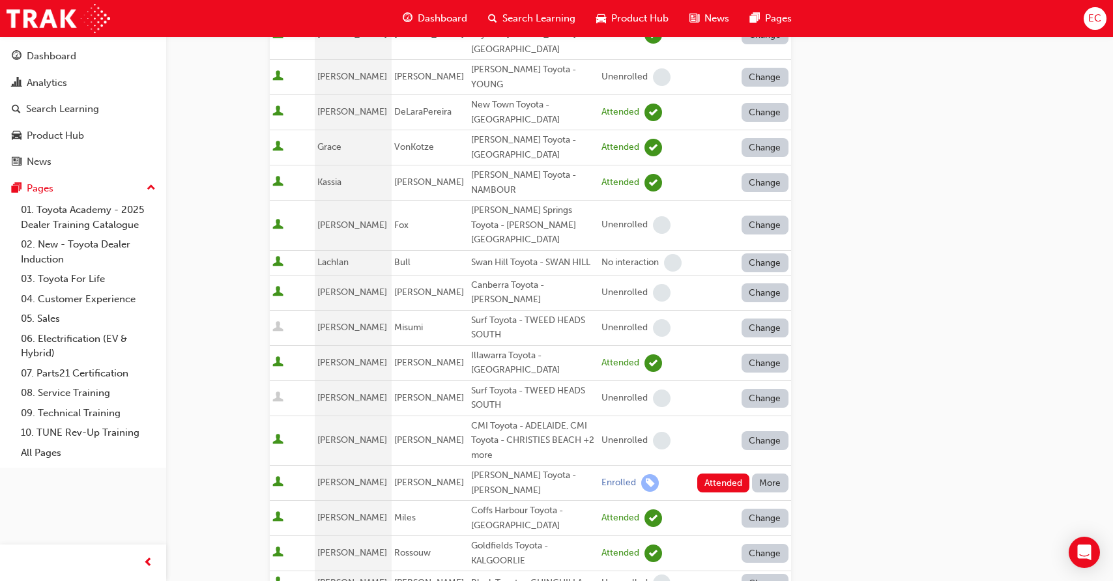
scroll to position [548, 0]
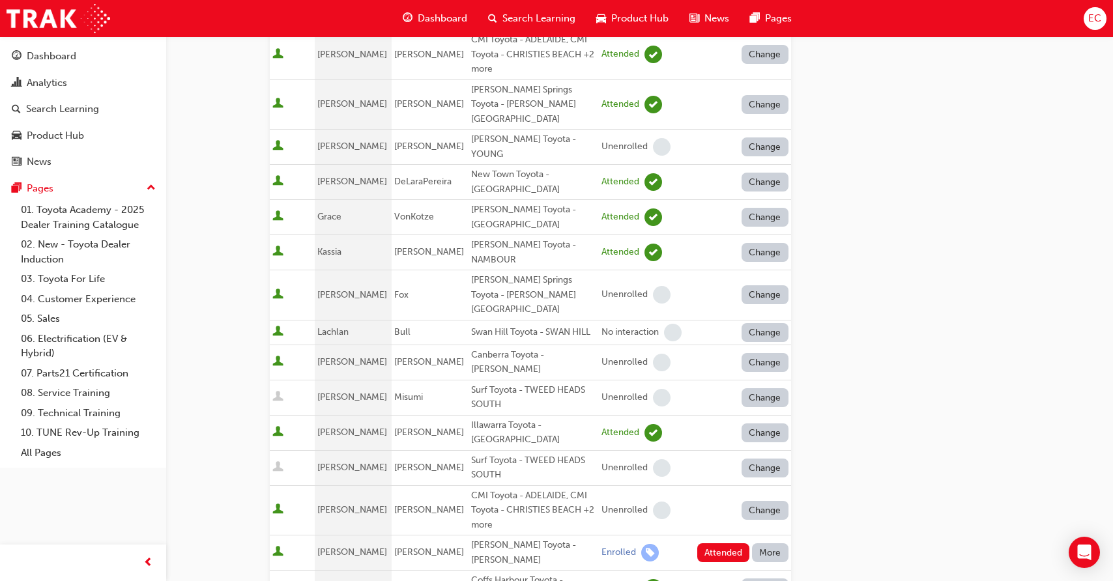
click at [758, 323] on button "Change" at bounding box center [764, 332] width 47 height 19
click at [749, 289] on div "Enrolled" at bounding box center [749, 292] width 38 height 15
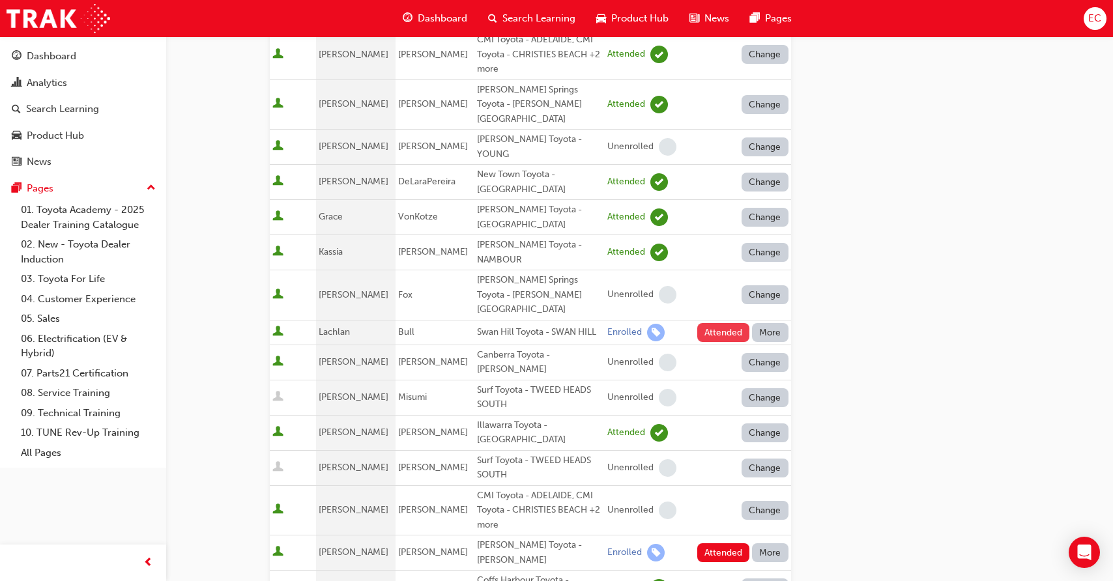
click at [708, 323] on button "Attended" at bounding box center [723, 332] width 53 height 19
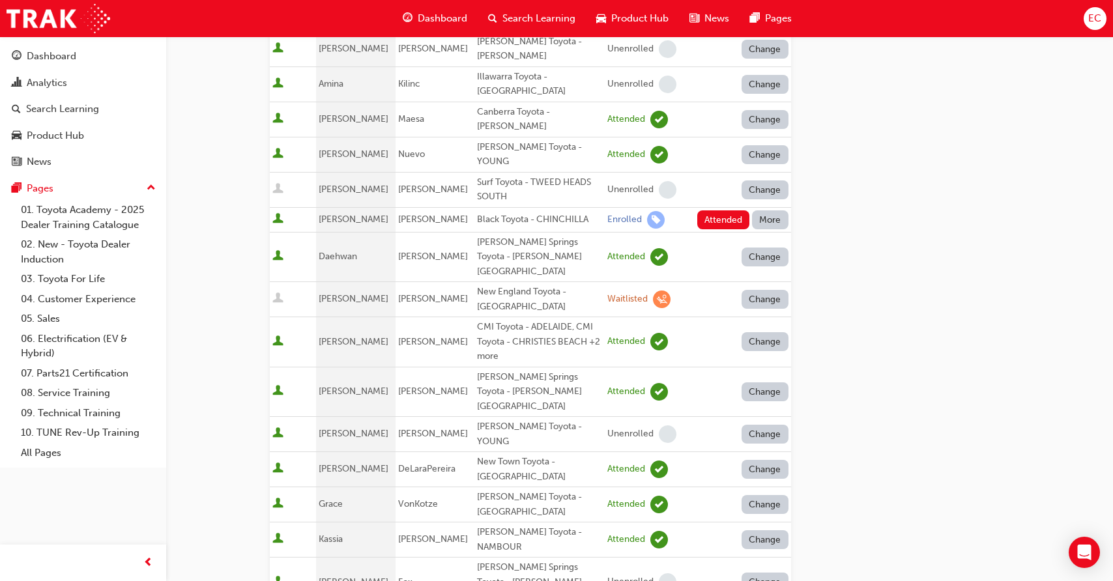
scroll to position [247, 0]
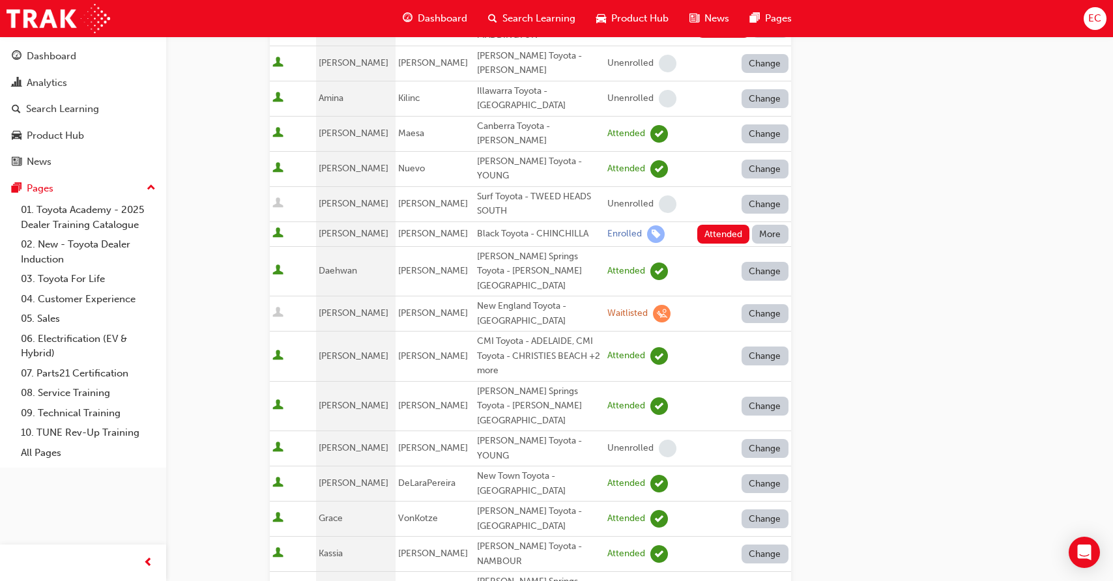
click at [775, 225] on button "More" at bounding box center [770, 234] width 36 height 19
click at [775, 228] on div "Absent" at bounding box center [769, 234] width 68 height 15
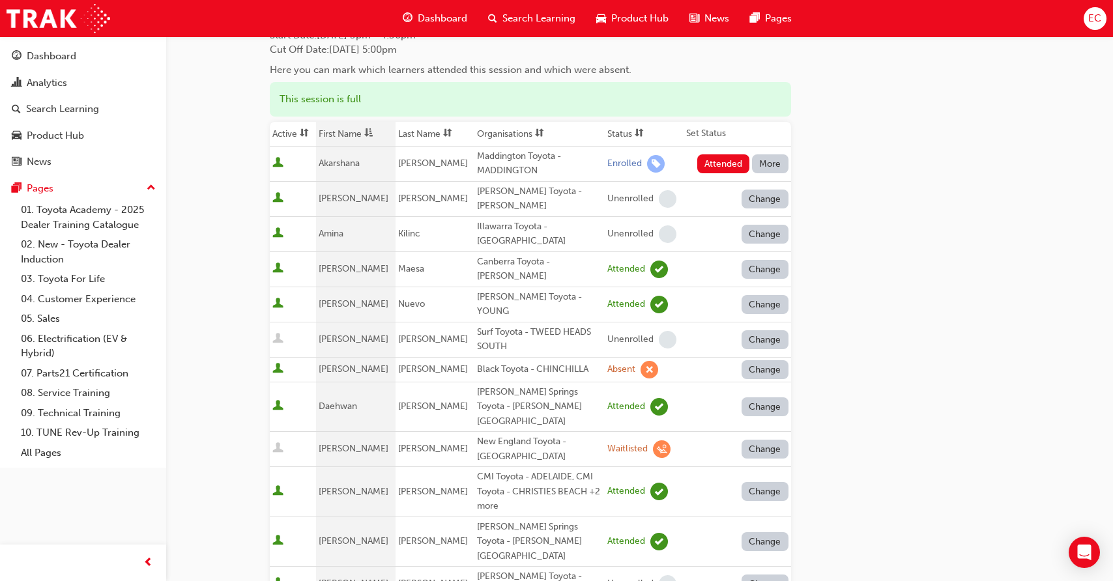
scroll to position [57, 0]
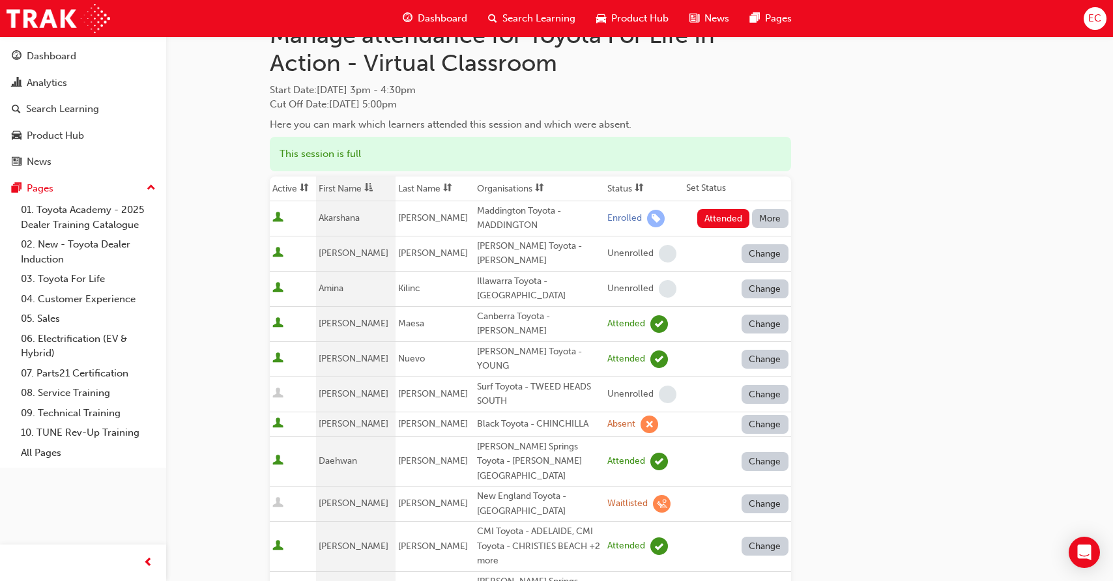
click at [773, 212] on button "More" at bounding box center [770, 218] width 36 height 19
click at [768, 248] on div "Absent" at bounding box center [769, 249] width 68 height 15
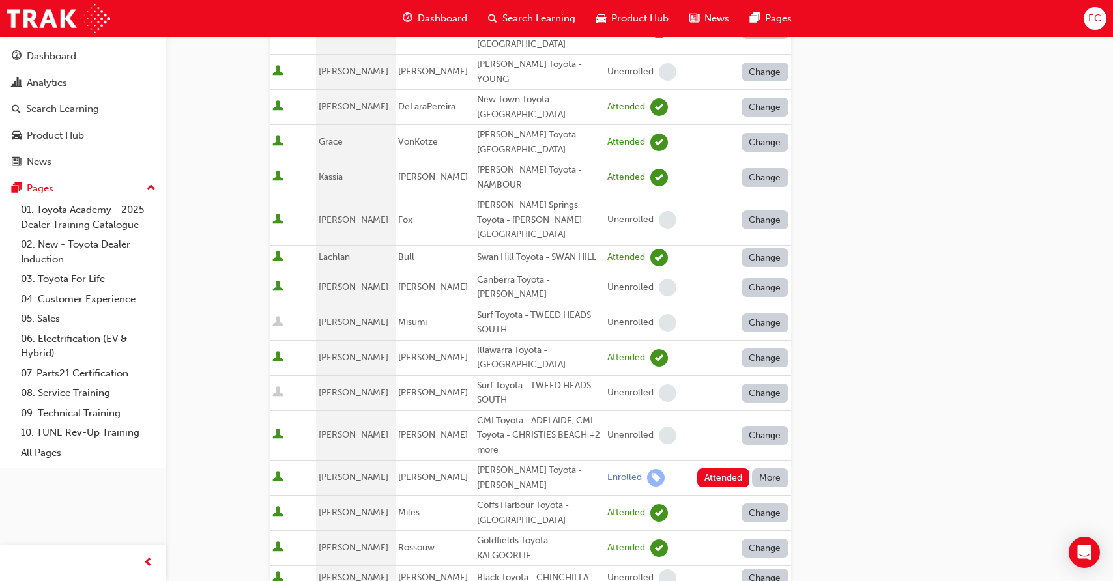
scroll to position [663, 0]
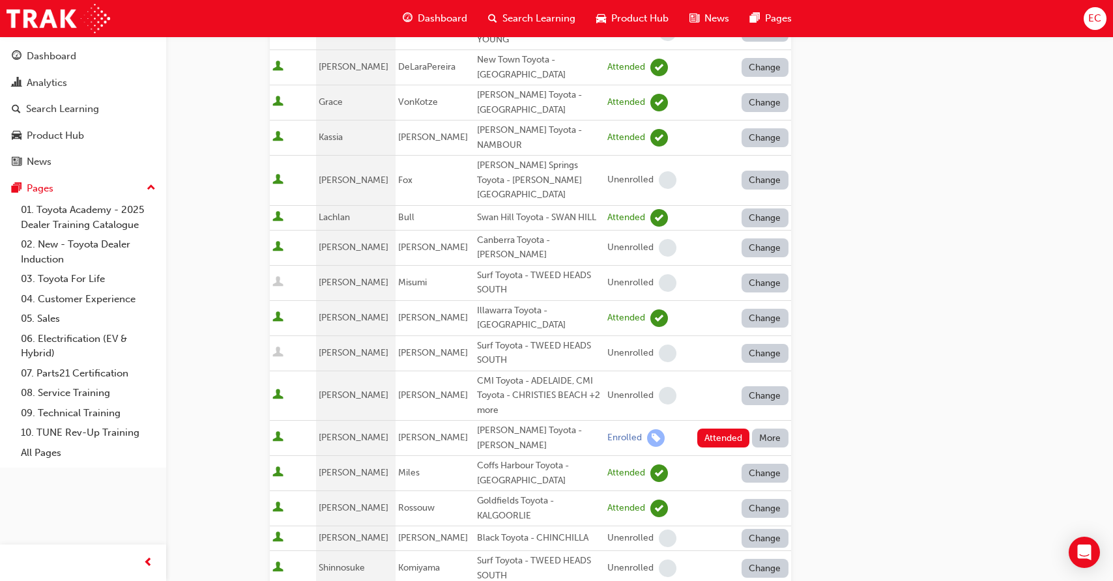
click at [765, 429] on button "More" at bounding box center [770, 438] width 36 height 19
click at [765, 351] on button "Absent" at bounding box center [769, 362] width 78 height 25
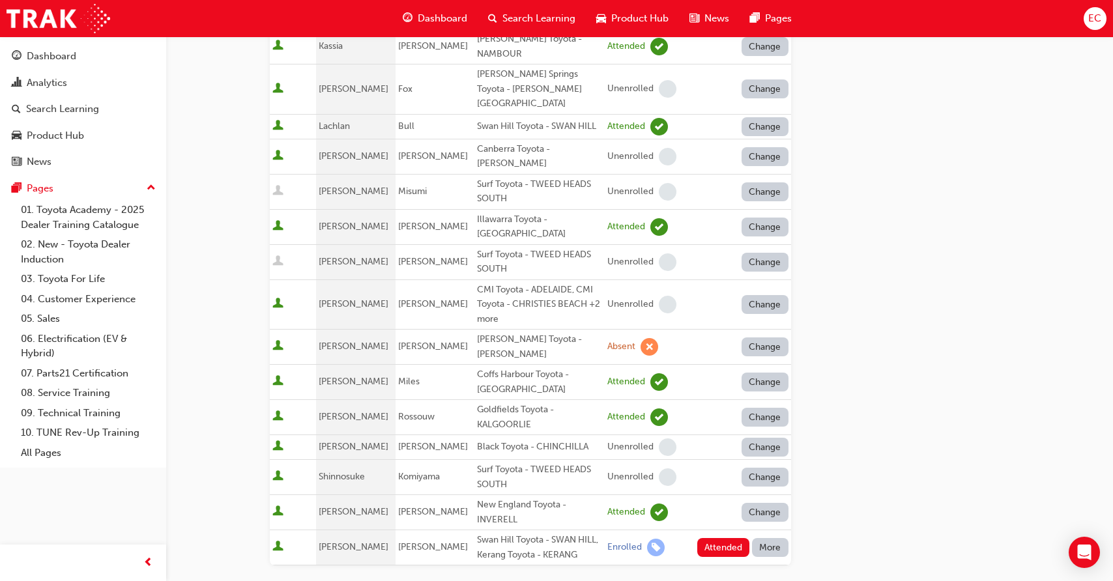
click at [762, 538] on button "More" at bounding box center [770, 547] width 36 height 19
click at [758, 472] on div "Absent" at bounding box center [750, 472] width 31 height 15
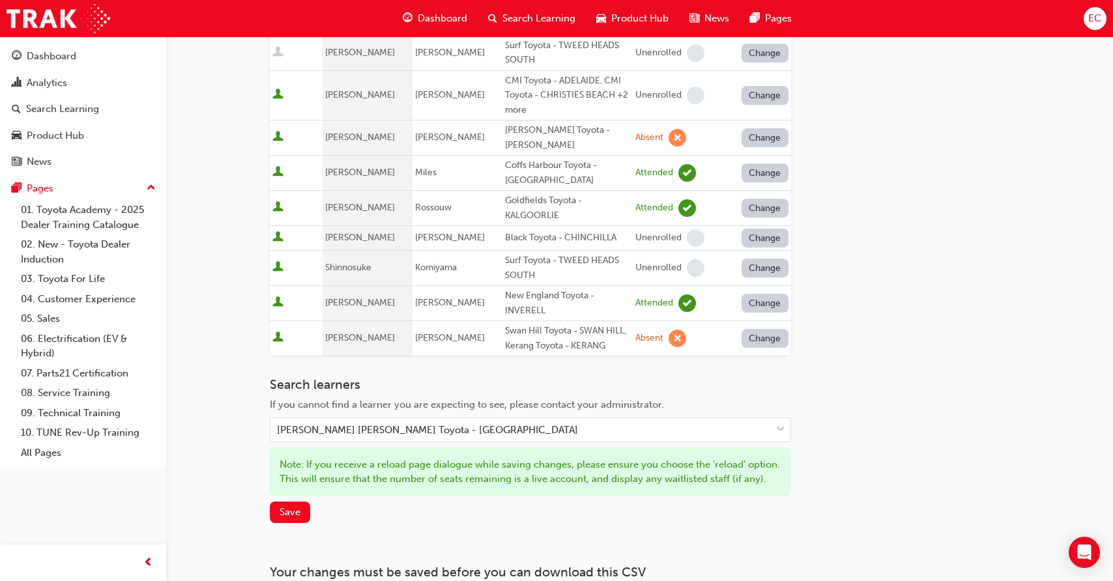
scroll to position [989, 0]
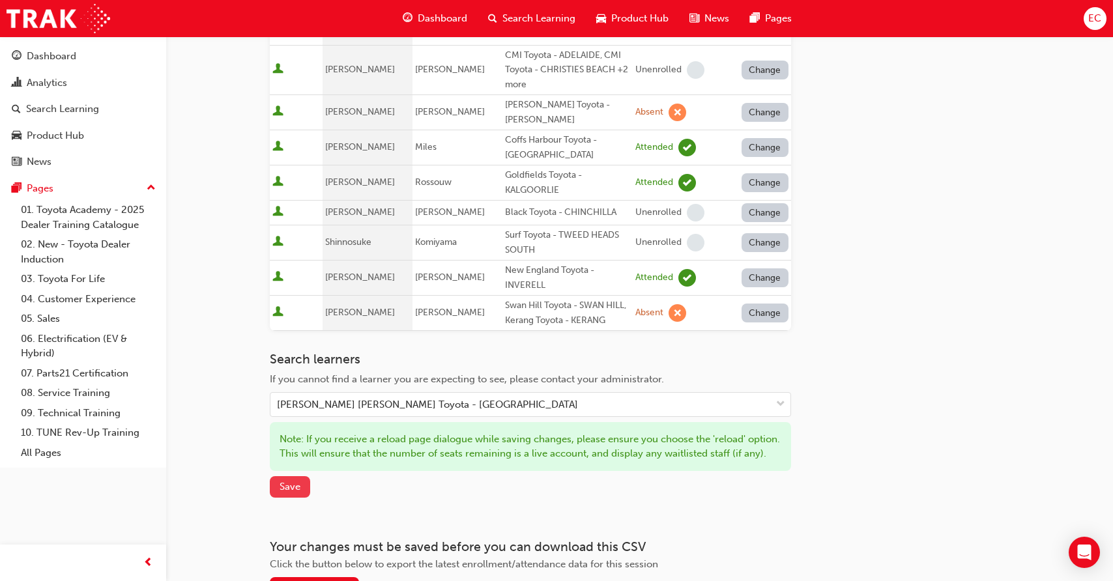
click at [294, 481] on span "Save" at bounding box center [289, 487] width 21 height 12
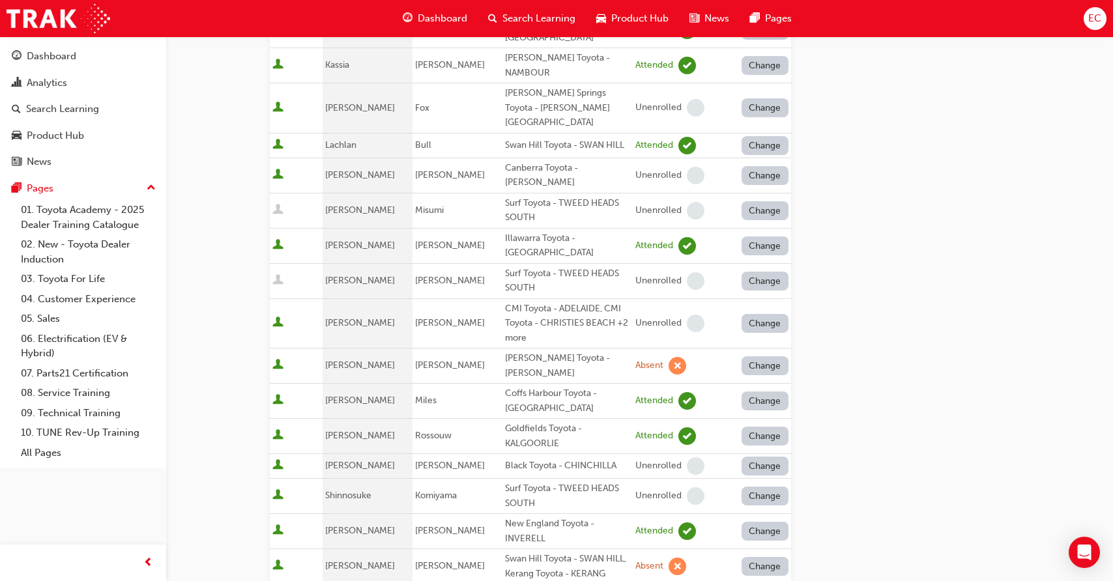
scroll to position [920, 0]
